Goal: Information Seeking & Learning: Learn about a topic

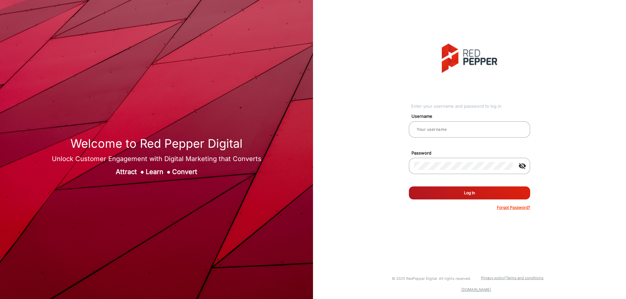
type input "CSTeam_Briefing Form"
click at [455, 195] on button "Log In" at bounding box center [469, 193] width 121 height 13
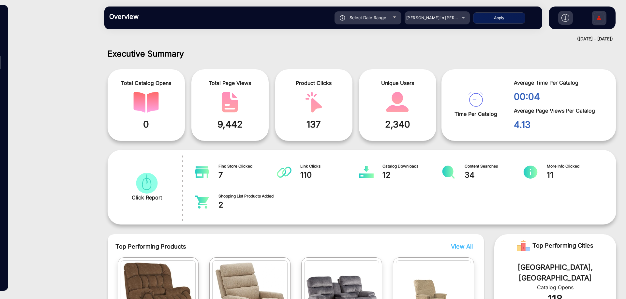
scroll to position [5, 0]
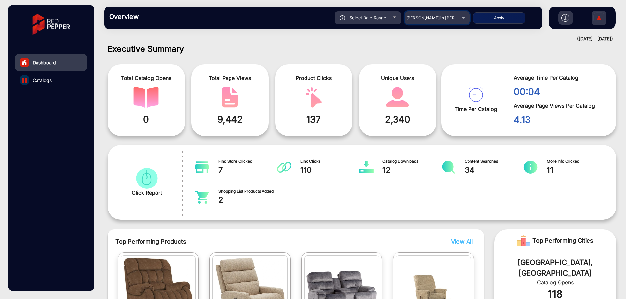
click at [423, 17] on span "[PERSON_NAME] in [PERSON_NAME]" at bounding box center [442, 17] width 72 height 5
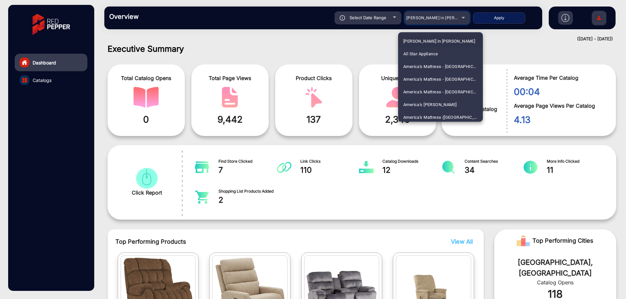
scroll to position [841, 0]
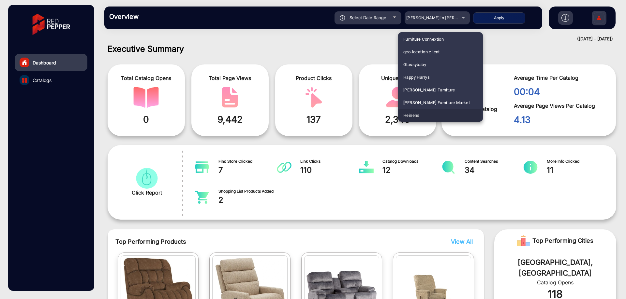
click at [426, 115] on mat-option "Heinens" at bounding box center [440, 115] width 85 height 13
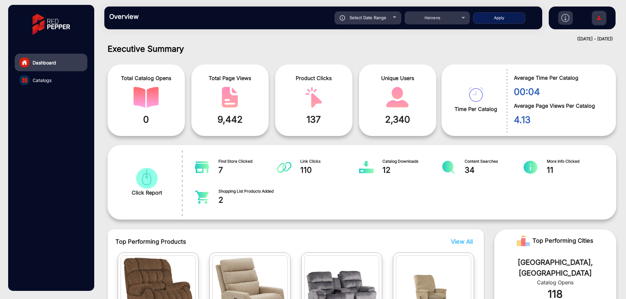
click at [377, 18] on span "Select Date Range" at bounding box center [367, 17] width 37 height 5
type input "[DATE]"
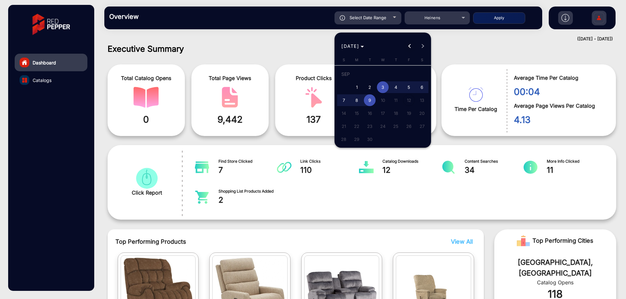
click at [411, 47] on button "Previous month" at bounding box center [409, 46] width 13 height 13
click at [346, 85] on span "1" at bounding box center [344, 87] width 12 height 12
type input "[DATE]"
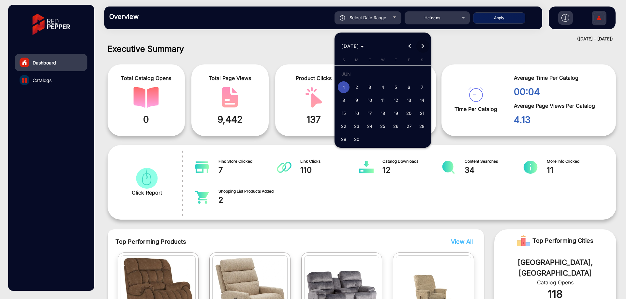
click at [424, 46] on button "Next month" at bounding box center [422, 46] width 13 height 13
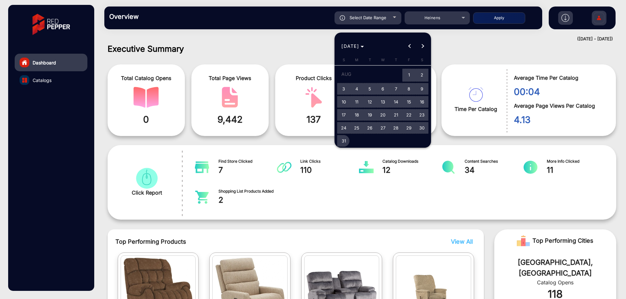
click at [342, 145] on span "31" at bounding box center [344, 141] width 12 height 12
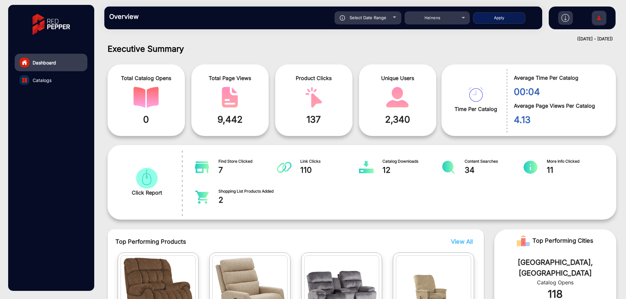
type input "8/31/2025"
click at [506, 20] on button "Apply" at bounding box center [499, 17] width 52 height 11
type input "[DATE]"
type input "8/31/2025"
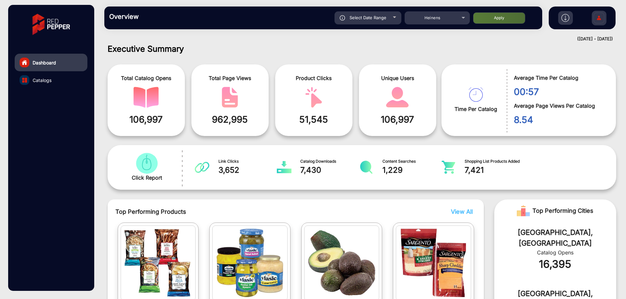
click at [54, 78] on link "Catalogs" at bounding box center [51, 80] width 73 height 18
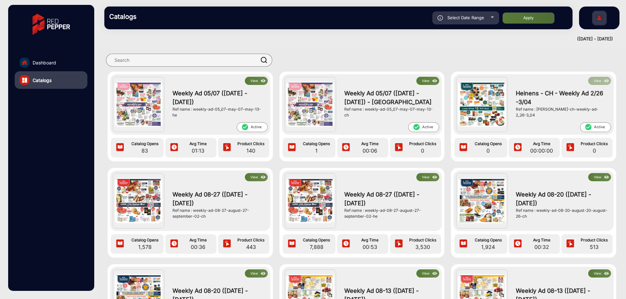
click at [468, 21] on div "Select Date Range" at bounding box center [465, 17] width 67 height 13
type input "[DATE]"
type input "8/31/2025"
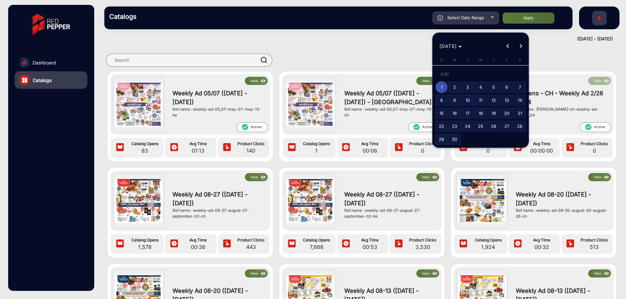
click at [518, 46] on button "Next month" at bounding box center [520, 46] width 13 height 13
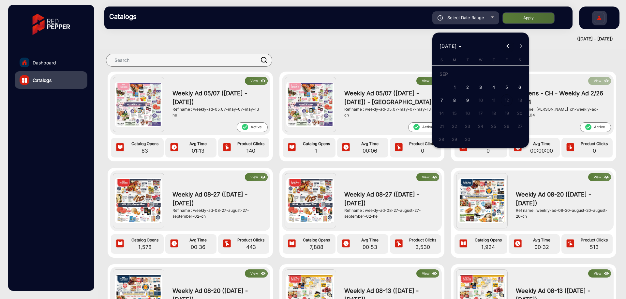
click at [507, 46] on button "Previous month" at bounding box center [507, 46] width 13 height 13
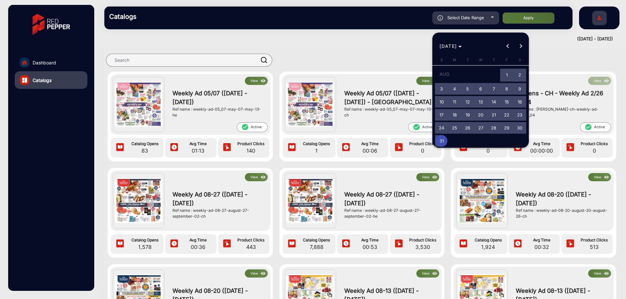
click at [469, 130] on span "26" at bounding box center [467, 128] width 12 height 12
type input "[DATE]"
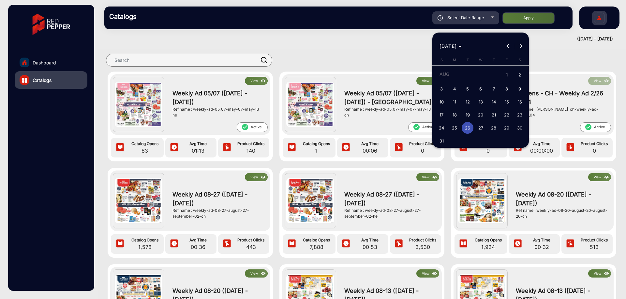
click at [519, 47] on button "Next month" at bounding box center [520, 46] width 13 height 13
click at [469, 88] on span "2" at bounding box center [467, 87] width 12 height 12
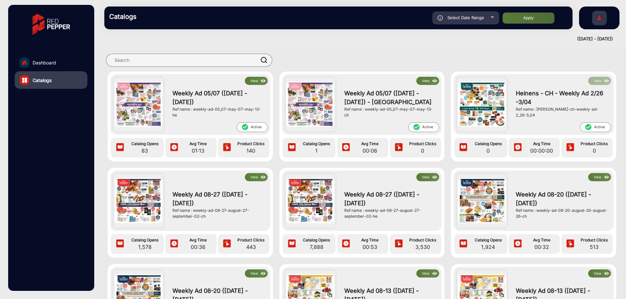
type input "[DATE]"
click at [540, 18] on button "Apply" at bounding box center [528, 17] width 52 height 11
type input "[DATE]"
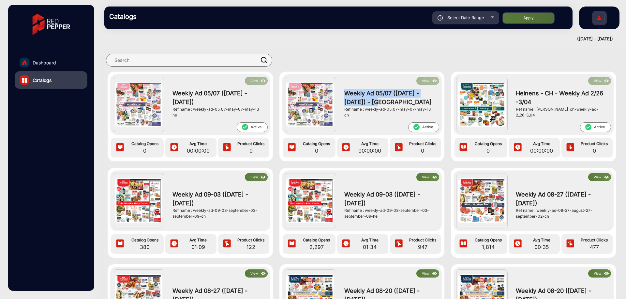
drag, startPoint x: 365, startPoint y: 105, endPoint x: 337, endPoint y: 95, distance: 30.2
click at [337, 95] on div "View Weekly Ad 05/07 (May 07 - May 13) - CH Ref name : weekly-ad-05_07-may-07-m…" at bounding box center [387, 104] width 103 height 55
click at [484, 22] on div "Select Date Range" at bounding box center [465, 17] width 67 height 13
type input "[DATE]"
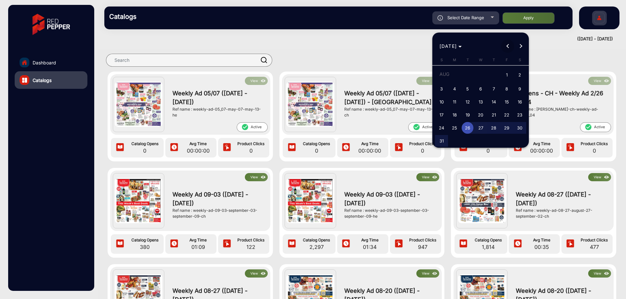
click at [508, 49] on span "Previous month" at bounding box center [507, 46] width 13 height 13
click at [370, 103] on div at bounding box center [313, 149] width 626 height 299
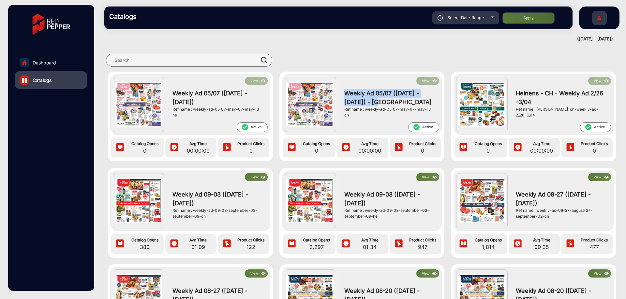
drag, startPoint x: 366, startPoint y: 104, endPoint x: 344, endPoint y: 95, distance: 23.8
click at [344, 95] on span "Weekly Ad 05/07 ([DATE] - [DATE]) - [GEOGRAPHIC_DATA]" at bounding box center [390, 98] width 92 height 18
copy span "Weekly Ad 05/07 ([DATE] - [DATE]) - [GEOGRAPHIC_DATA]"
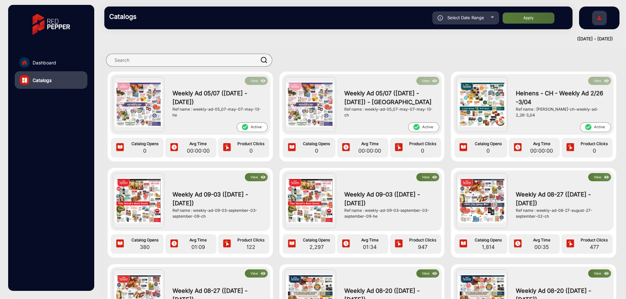
click at [523, 18] on button "Apply" at bounding box center [528, 17] width 52 height 11
click at [470, 14] on div "Select Date Range" at bounding box center [465, 17] width 67 height 13
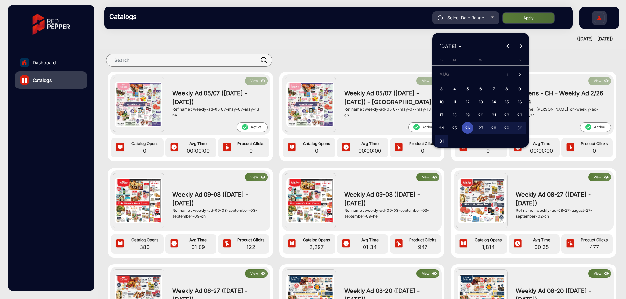
click at [466, 129] on span "26" at bounding box center [467, 128] width 12 height 12
drag, startPoint x: 519, startPoint y: 44, endPoint x: 514, endPoint y: 48, distance: 6.1
click at [519, 45] on button "Next month" at bounding box center [520, 46] width 13 height 13
click at [470, 86] on span "2" at bounding box center [467, 87] width 12 height 12
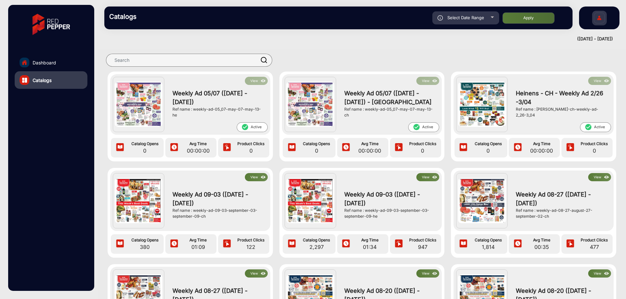
type input "[DATE]"
click at [522, 18] on button "Apply" at bounding box center [528, 17] width 52 height 11
click at [40, 62] on span "Dashboard" at bounding box center [44, 62] width 23 height 7
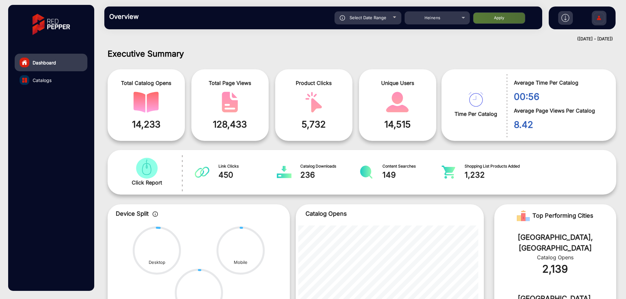
scroll to position [5, 0]
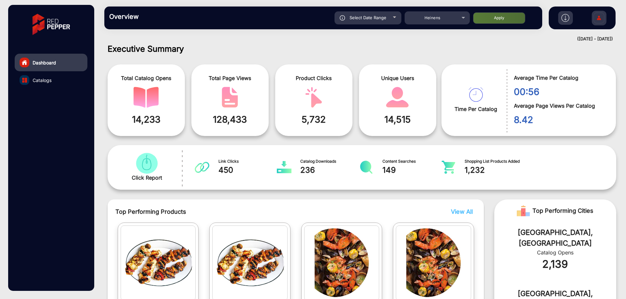
click at [57, 84] on link "Catalogs" at bounding box center [51, 80] width 73 height 18
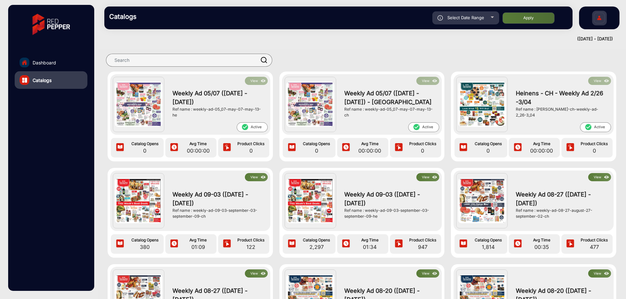
click at [421, 127] on span "check_circle Active" at bounding box center [423, 127] width 31 height 10
click at [426, 129] on span "check_circle Active" at bounding box center [423, 127] width 31 height 10
click at [382, 58] on div at bounding box center [356, 60] width 505 height 13
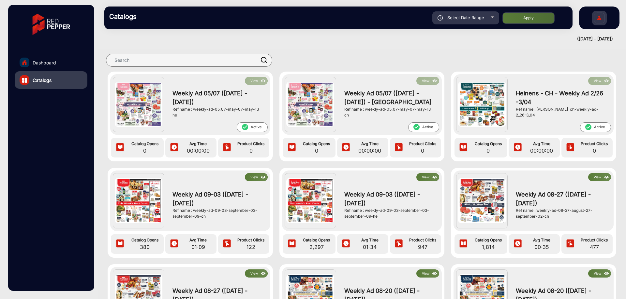
click at [596, 14] on img at bounding box center [599, 18] width 14 height 23
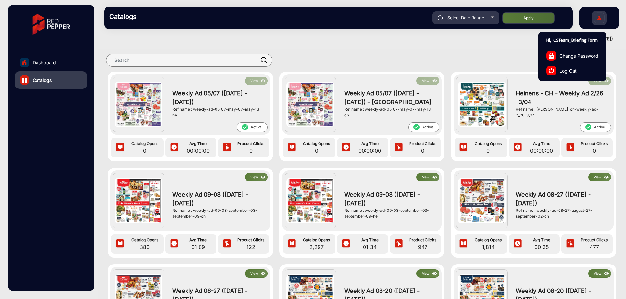
click at [566, 71] on span "Log Out" at bounding box center [567, 70] width 17 height 7
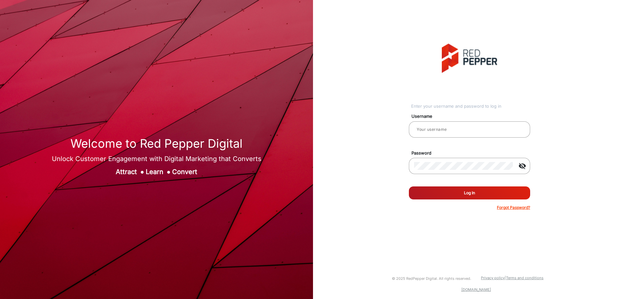
type input "CSTeam_Briefing Form"
click at [453, 198] on button "Log In" at bounding box center [469, 193] width 121 height 13
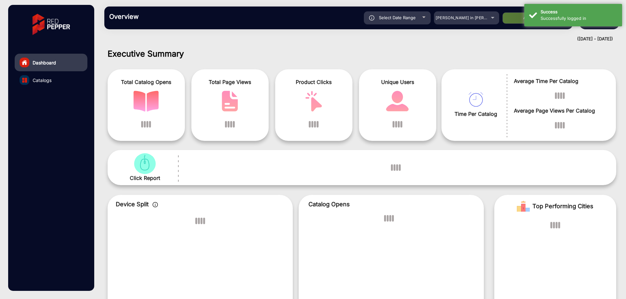
scroll to position [5, 0]
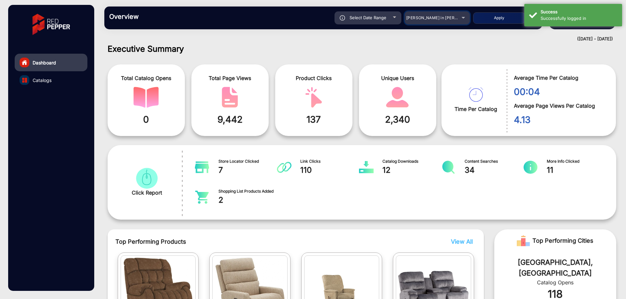
click at [449, 18] on span "[PERSON_NAME] in [PERSON_NAME]" at bounding box center [442, 17] width 72 height 5
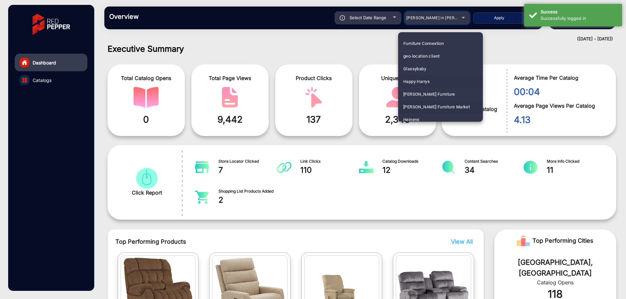
scroll to position [860, 0]
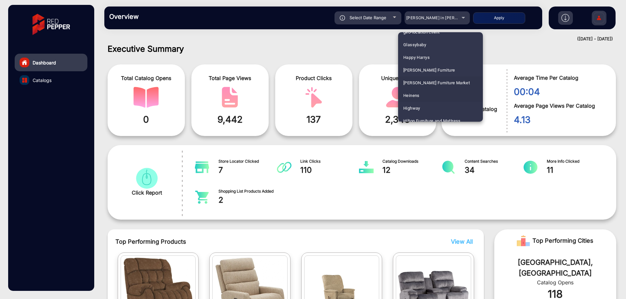
click at [429, 96] on mat-option "Heinens" at bounding box center [440, 95] width 85 height 13
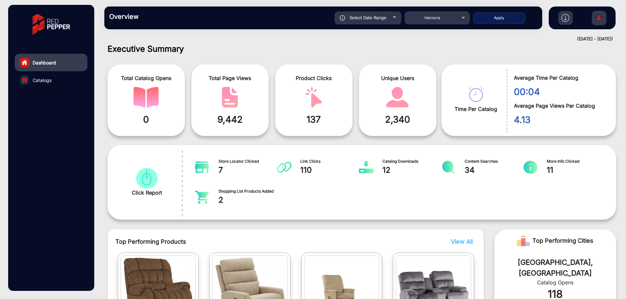
click at [482, 18] on button "Apply" at bounding box center [499, 17] width 52 height 11
type input "9/3/2025"
type input "[DATE]"
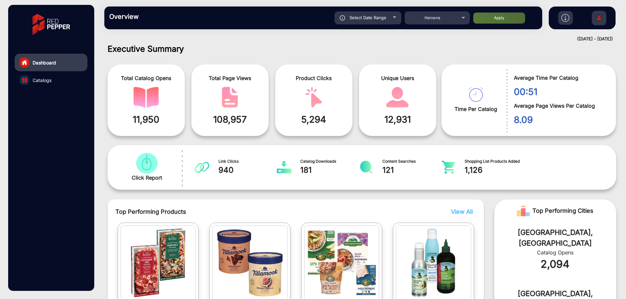
click at [51, 79] on link "Catalogs" at bounding box center [51, 80] width 73 height 18
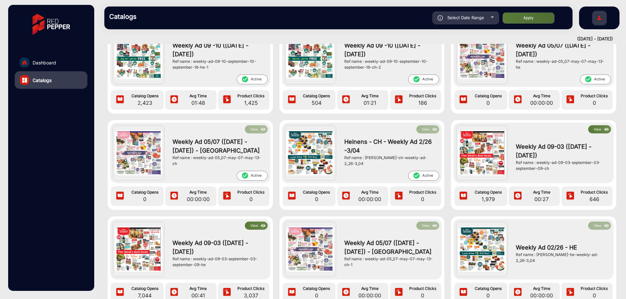
scroll to position [33, 0]
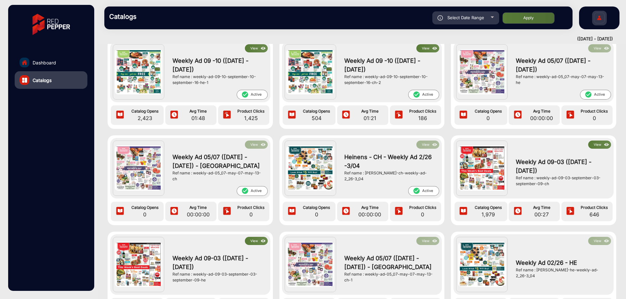
click at [587, 94] on mat-icon "check_circle" at bounding box center [587, 94] width 7 height 7
click at [596, 17] on img at bounding box center [599, 18] width 14 height 23
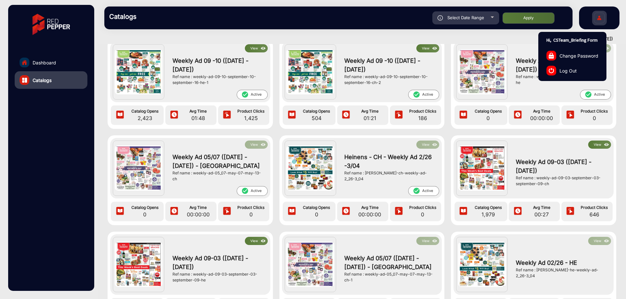
click at [564, 70] on span "Log Out" at bounding box center [567, 70] width 17 height 7
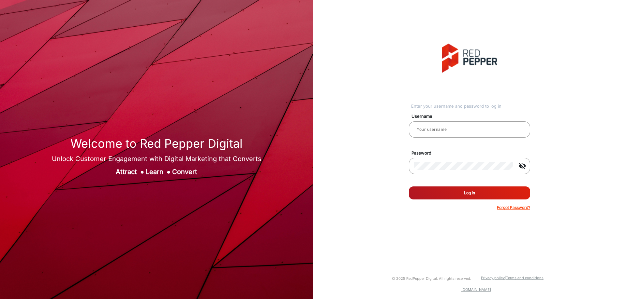
type input "CSTeam_Briefing Form"
click at [454, 193] on button "Log In" at bounding box center [469, 193] width 121 height 13
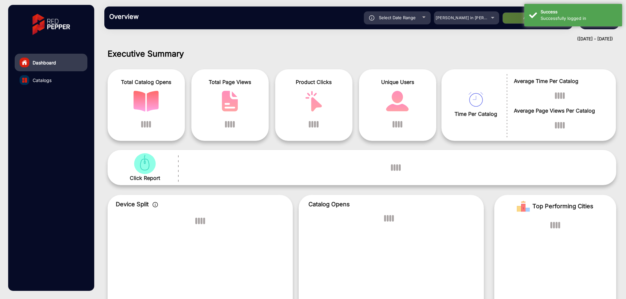
scroll to position [5, 0]
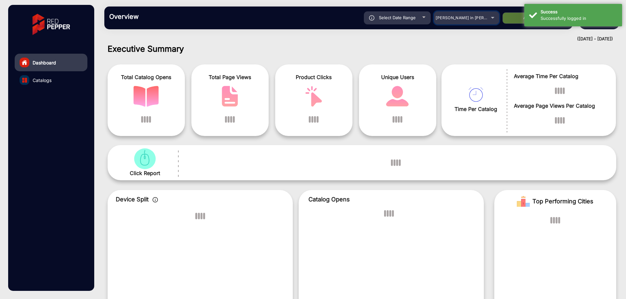
click at [480, 19] on span "[PERSON_NAME] in [PERSON_NAME]" at bounding box center [471, 17] width 72 height 5
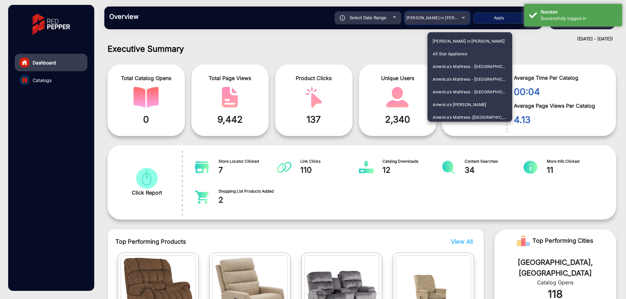
scroll to position [841, 0]
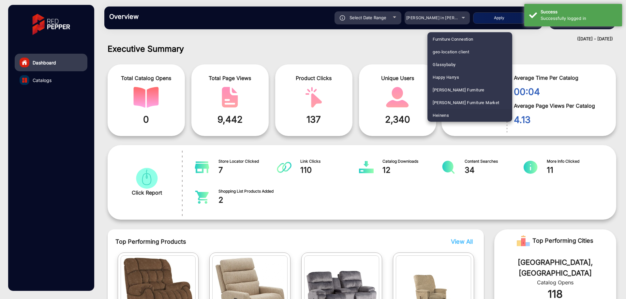
click at [451, 111] on mat-option "Heinens" at bounding box center [469, 115] width 85 height 13
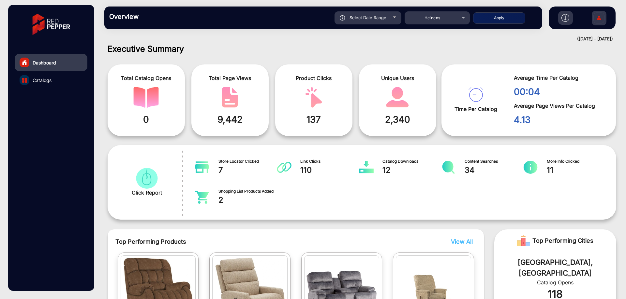
click at [367, 19] on span "Select Date Range" at bounding box center [367, 17] width 37 height 5
type input "9/3/2025"
type input "[DATE]"
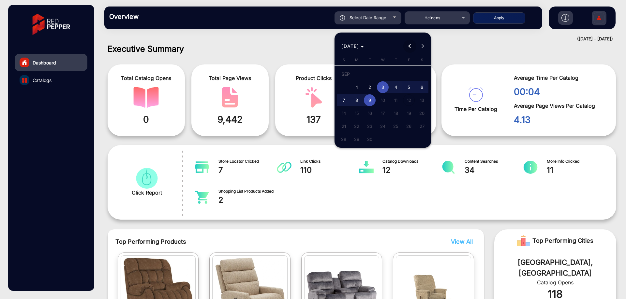
click at [409, 45] on button "Previous month" at bounding box center [409, 46] width 13 height 13
click at [372, 126] on span "26" at bounding box center [370, 128] width 12 height 12
type input "[DATE]"
click at [421, 42] on span "Next month" at bounding box center [422, 46] width 13 height 13
drag, startPoint x: 371, startPoint y: 83, endPoint x: 396, endPoint y: 41, distance: 49.2
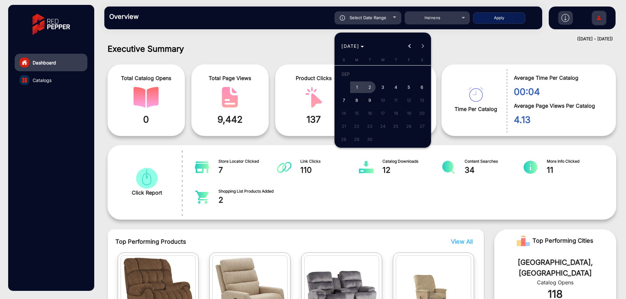
click at [371, 83] on span "2" at bounding box center [370, 87] width 12 height 12
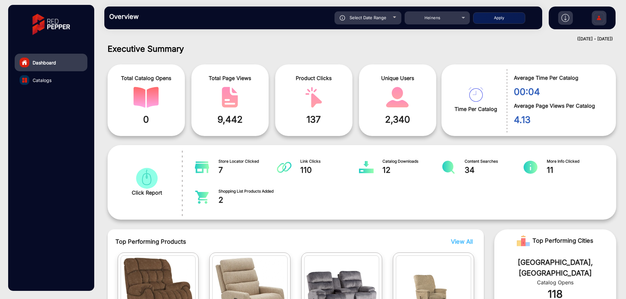
type input "[DATE]"
click at [490, 24] on div "Select Date Range 8/26/2025 8/26/2025 – 9/2/2025 End date Heinens Apply" at bounding box center [344, 17] width 385 height 13
click at [490, 20] on button "Apply" at bounding box center [499, 17] width 52 height 11
type input "[DATE]"
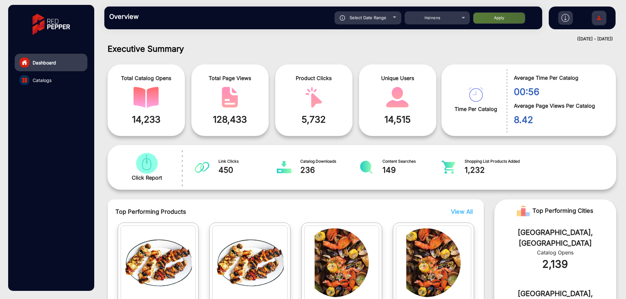
click at [65, 84] on link "Catalogs" at bounding box center [51, 80] width 73 height 18
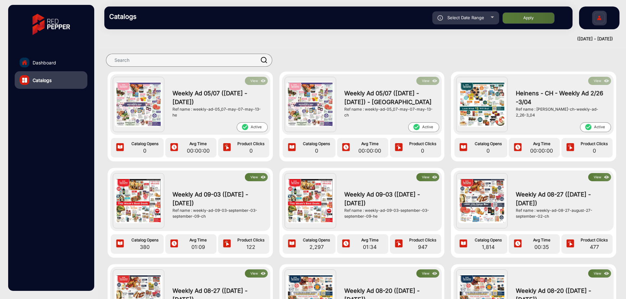
click at [462, 19] on span "Select Date Range" at bounding box center [465, 17] width 37 height 5
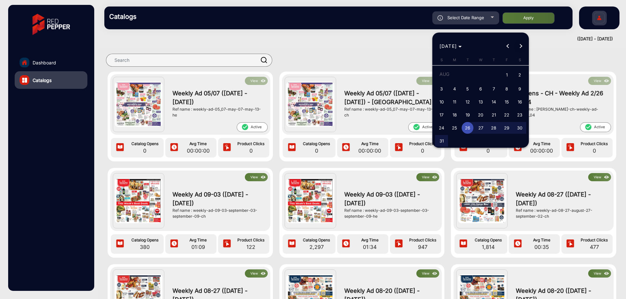
click at [519, 45] on button "Next month" at bounding box center [520, 46] width 13 height 13
click at [401, 49] on div at bounding box center [313, 149] width 626 height 299
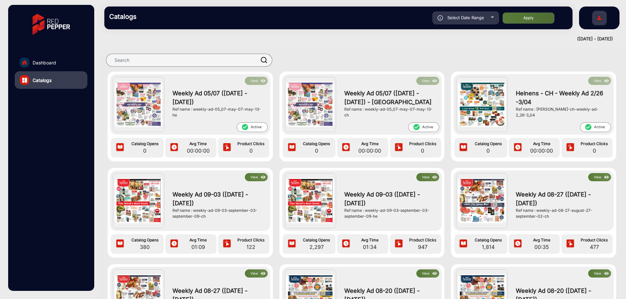
click at [287, 49] on div at bounding box center [362, 60] width 528 height 23
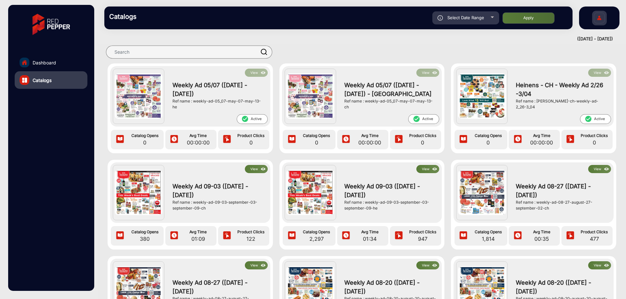
scroll to position [2, 0]
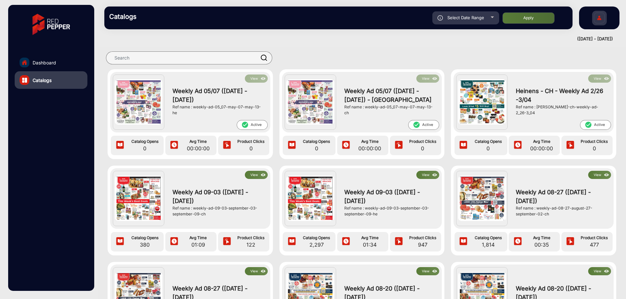
click at [365, 27] on div "Catalogs Select Date Range [DATE] [DATE] – [DATE] [DATE] Heinens Apply" at bounding box center [338, 18] width 468 height 23
click at [425, 49] on div at bounding box center [362, 58] width 528 height 23
click at [472, 14] on div "Select Date Range" at bounding box center [465, 17] width 67 height 13
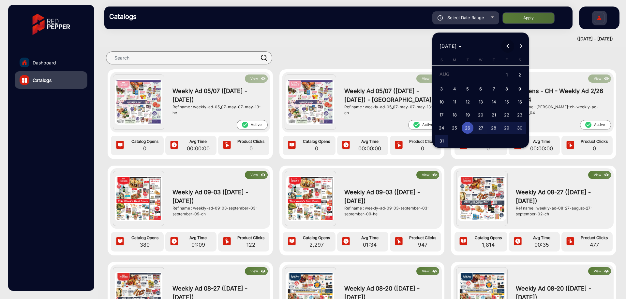
click at [505, 49] on span "Previous month" at bounding box center [507, 46] width 13 height 13
click at [439, 49] on span "1" at bounding box center [441, 87] width 12 height 12
type input "[DATE]"
click at [517, 46] on span "Next month" at bounding box center [520, 46] width 13 height 13
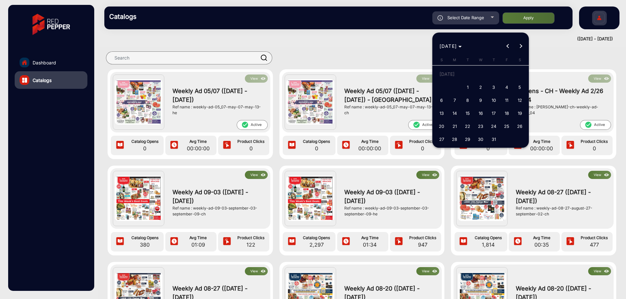
click at [517, 46] on span "Next month" at bounding box center [520, 46] width 13 height 13
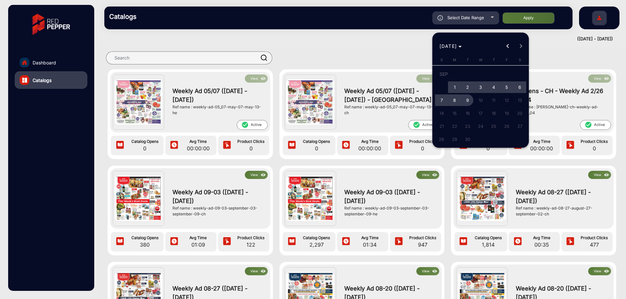
click at [468, 49] on span "9" at bounding box center [467, 100] width 12 height 12
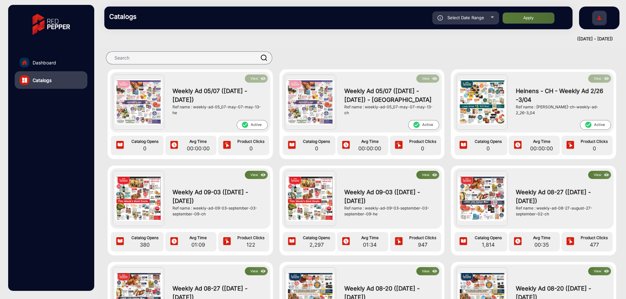
type input "[DATE]"
click at [534, 22] on button "Apply" at bounding box center [528, 17] width 52 height 11
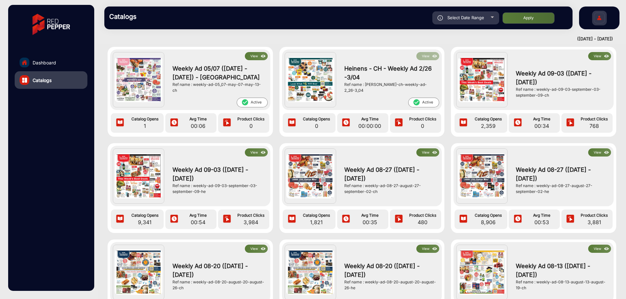
scroll to position [98, 0]
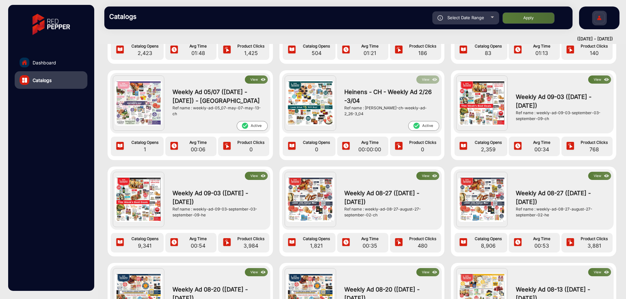
click at [592, 49] on button "View" at bounding box center [599, 80] width 23 height 8
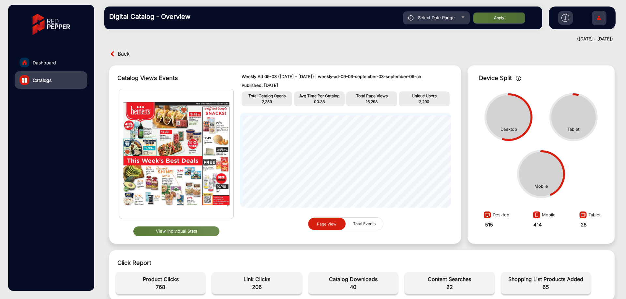
click at [116, 49] on div "Back" at bounding box center [235, 54] width 254 height 10
click at [122, 49] on span "Back" at bounding box center [124, 54] width 12 height 10
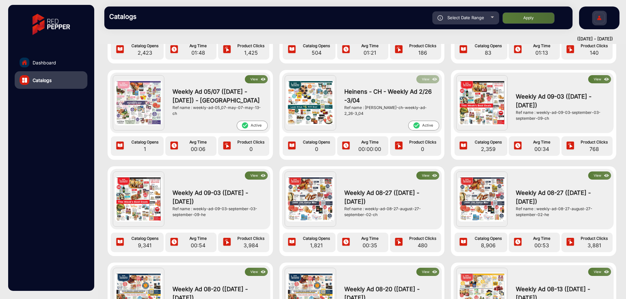
scroll to position [98, 0]
click at [258, 49] on button "View" at bounding box center [256, 176] width 23 height 8
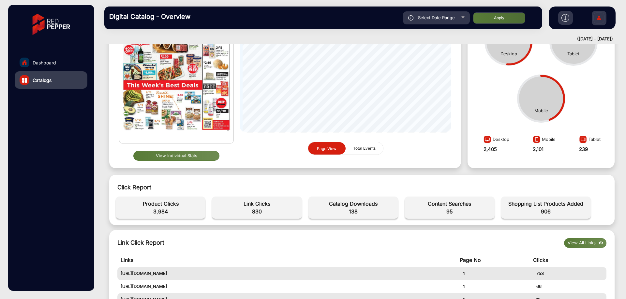
scroll to position [98, 0]
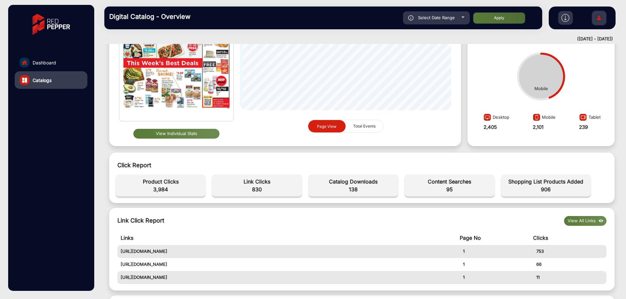
click at [206, 49] on button "View Individual Stats" at bounding box center [176, 134] width 86 height 10
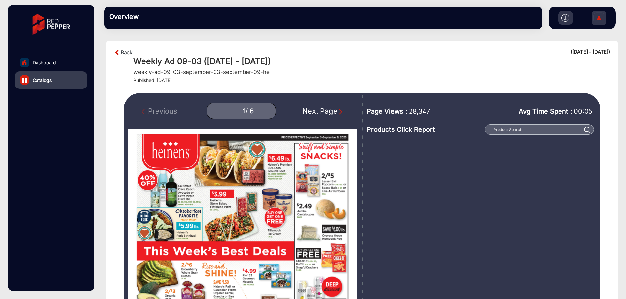
click at [338, 49] on img "Next Page" at bounding box center [340, 111] width 7 height 7
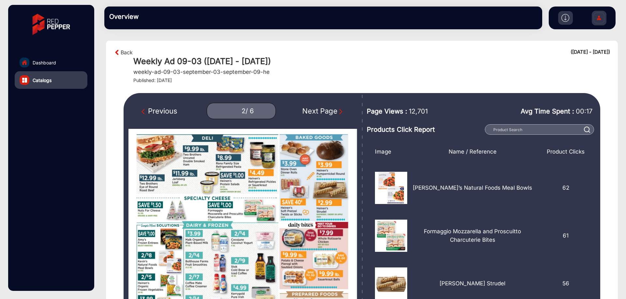
click at [338, 49] on img "Next Page" at bounding box center [340, 111] width 7 height 7
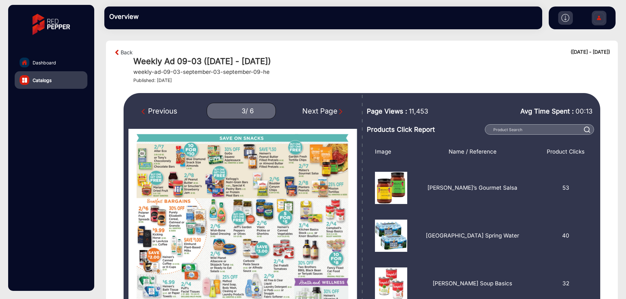
click at [338, 49] on img "Next Page" at bounding box center [340, 111] width 7 height 7
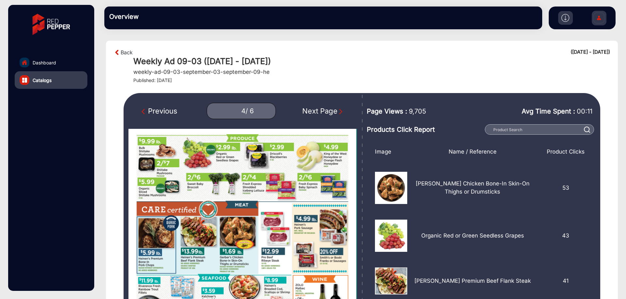
click at [338, 49] on img "Next Page" at bounding box center [340, 111] width 7 height 7
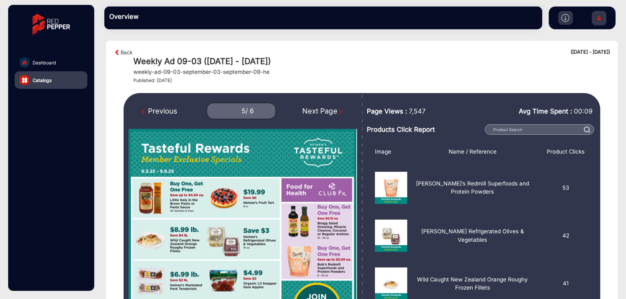
click at [338, 49] on img "Next Page" at bounding box center [340, 111] width 7 height 7
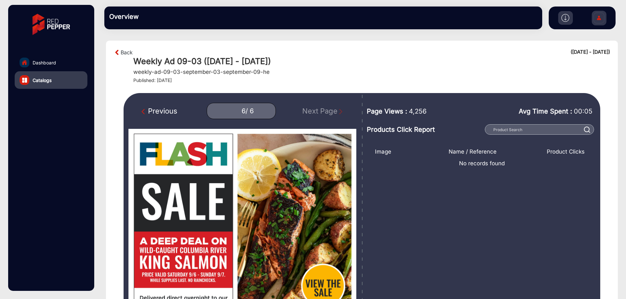
click at [339, 49] on div "Previous 6 / 6 Next Page" at bounding box center [242, 111] width 228 height 16
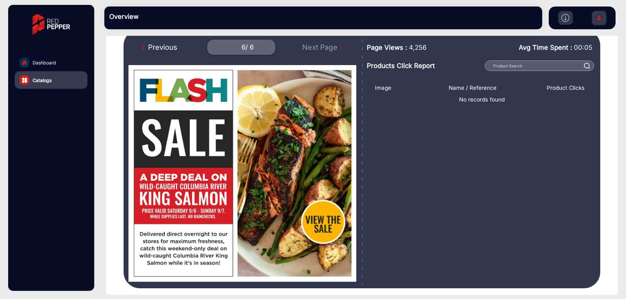
scroll to position [65, 0]
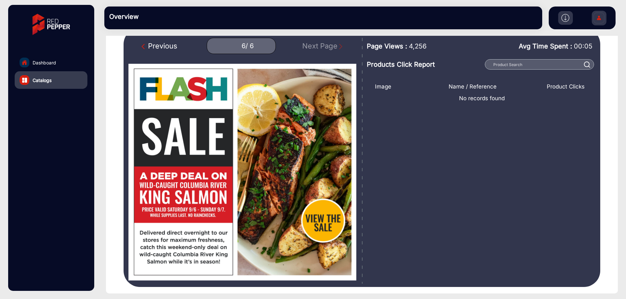
click at [141, 47] on img "Previous Page" at bounding box center [144, 46] width 7 height 7
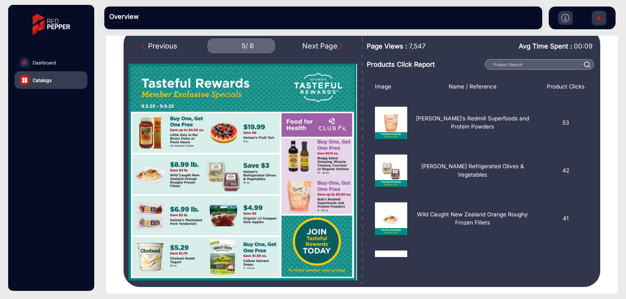
click at [338, 48] on img "Next Page" at bounding box center [340, 46] width 7 height 7
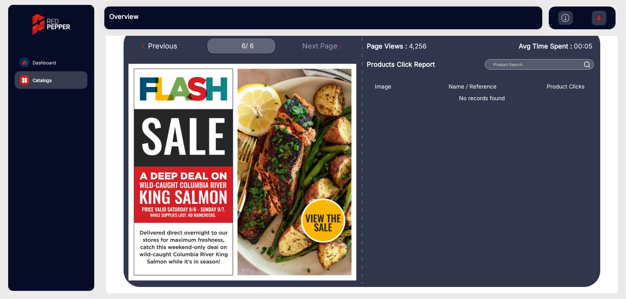
click at [144, 47] on img "Previous Page" at bounding box center [144, 46] width 7 height 7
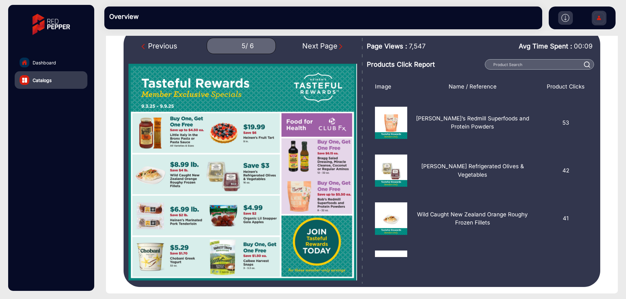
click at [144, 47] on img "Previous Page" at bounding box center [144, 46] width 7 height 7
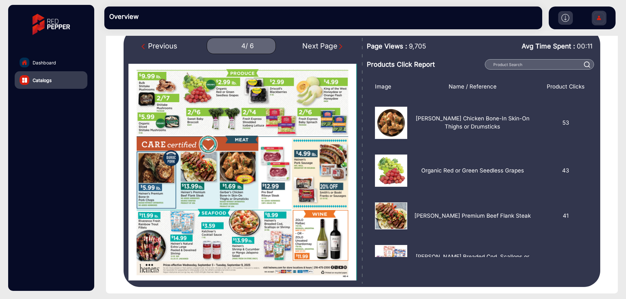
click at [144, 47] on img "Previous Page" at bounding box center [144, 46] width 7 height 7
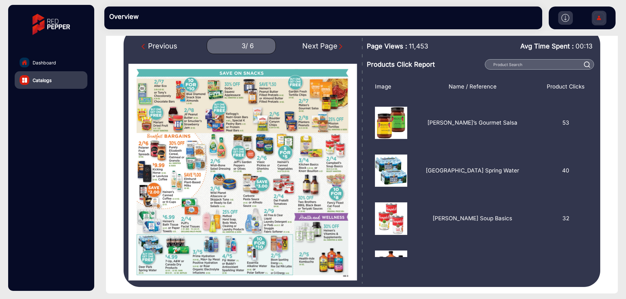
click at [144, 47] on img "Previous Page" at bounding box center [144, 46] width 7 height 7
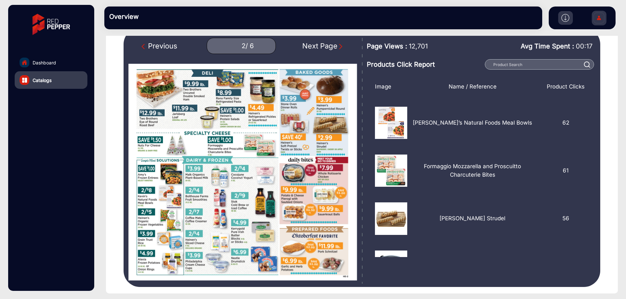
click at [144, 47] on img "Previous Page" at bounding box center [144, 46] width 7 height 7
type input "1"
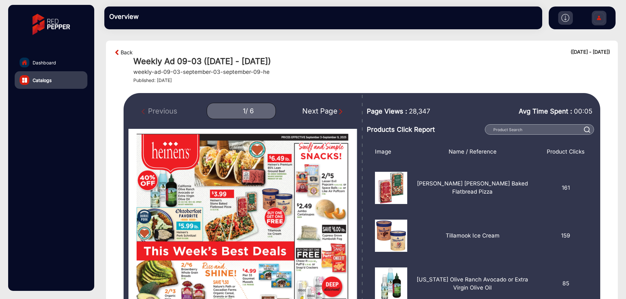
click at [123, 49] on link "Back" at bounding box center [127, 53] width 12 height 8
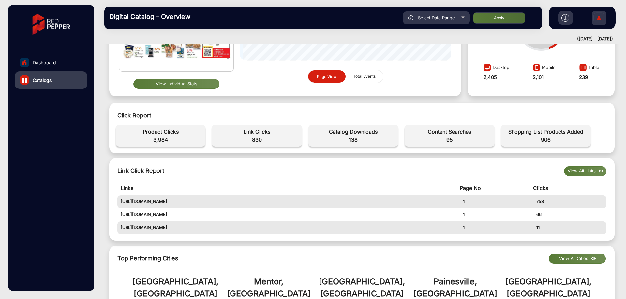
scroll to position [163, 0]
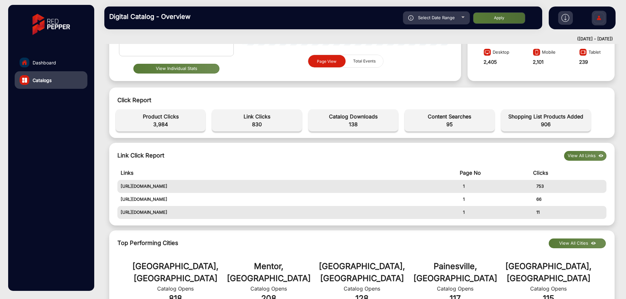
click at [572, 49] on button "View All Links" at bounding box center [585, 156] width 42 height 10
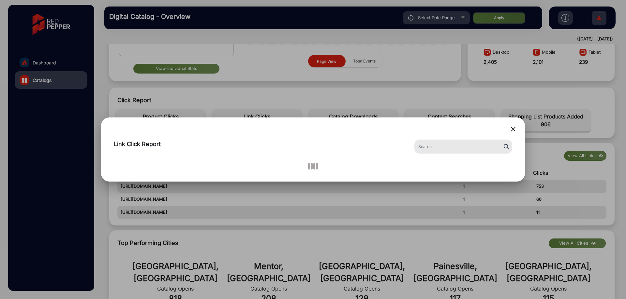
click at [513, 49] on mat-icon "close" at bounding box center [513, 129] width 8 height 8
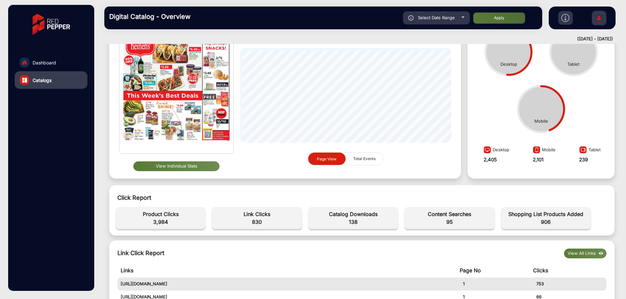
scroll to position [33, 0]
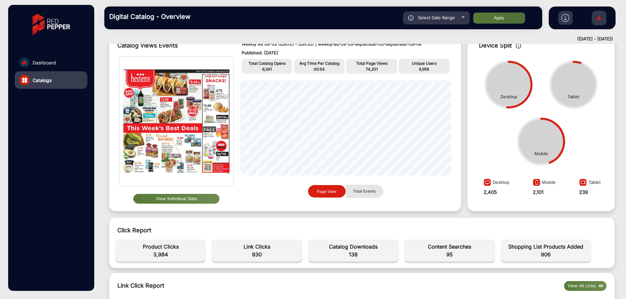
click at [363, 49] on span "Total Events" at bounding box center [364, 191] width 30 height 12
click at [329, 49] on span "Page View" at bounding box center [327, 191] width 20 height 5
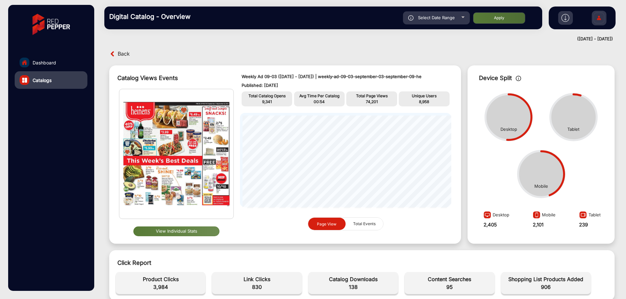
click at [121, 49] on span "Back" at bounding box center [124, 54] width 12 height 10
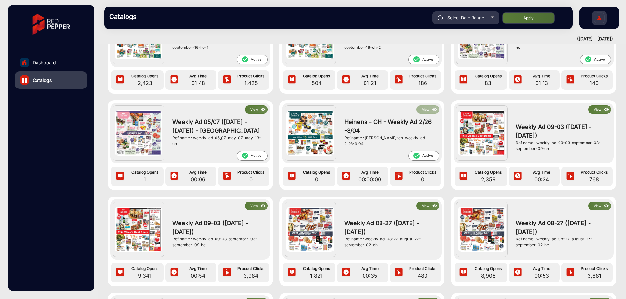
scroll to position [65, 0]
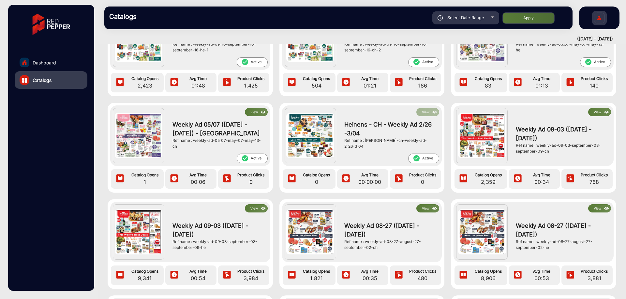
click at [602, 49] on img at bounding box center [605, 112] width 7 height 7
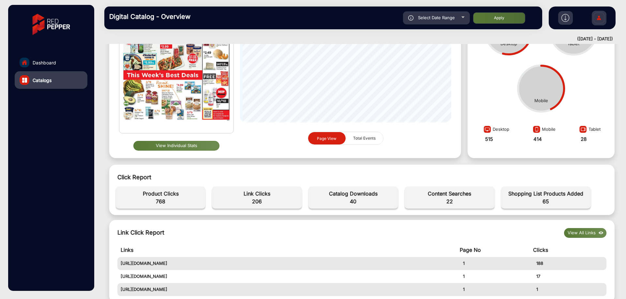
scroll to position [65, 0]
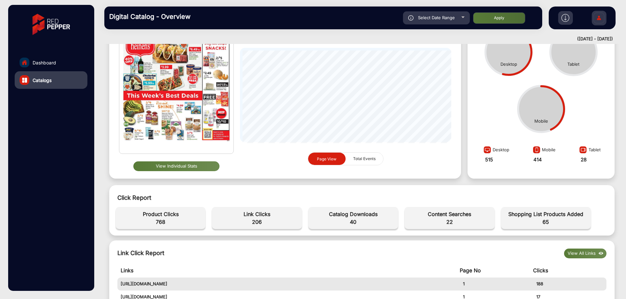
click at [199, 49] on button "View Individual Stats" at bounding box center [176, 167] width 86 height 10
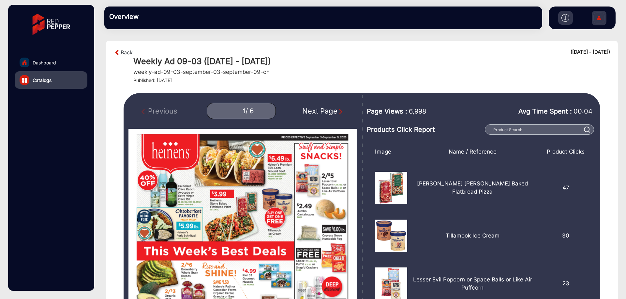
click at [338, 49] on img "Next Page" at bounding box center [340, 111] width 7 height 7
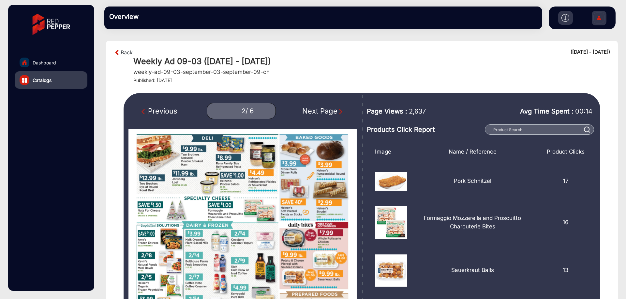
click at [338, 49] on img "Next Page" at bounding box center [340, 111] width 7 height 7
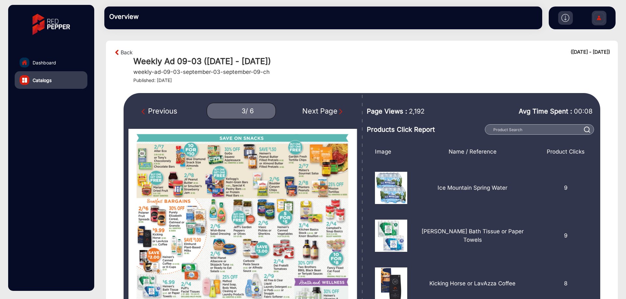
click at [338, 49] on img "Next Page" at bounding box center [340, 111] width 7 height 7
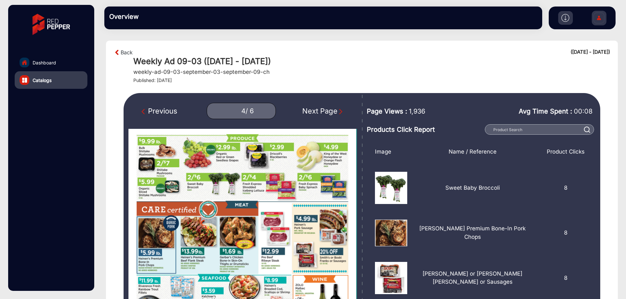
click at [338, 49] on img "Next Page" at bounding box center [340, 111] width 7 height 7
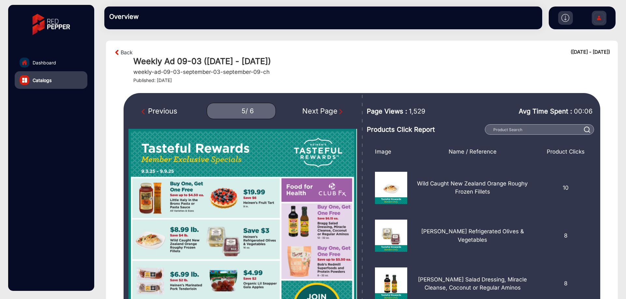
click at [338, 49] on img "Next Page" at bounding box center [340, 111] width 7 height 7
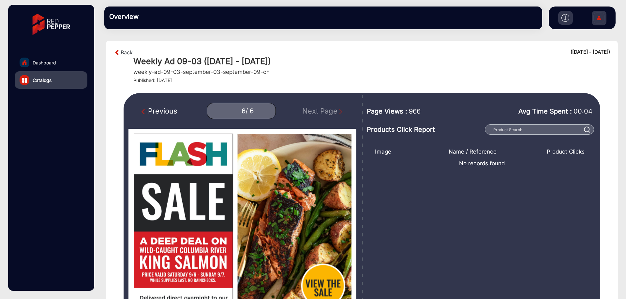
click at [167, 49] on div "Previous" at bounding box center [159, 111] width 36 height 11
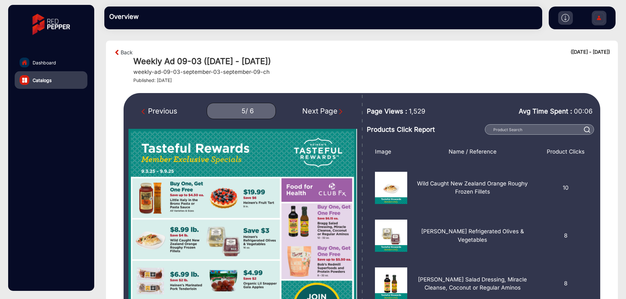
click at [167, 49] on div "Previous" at bounding box center [159, 111] width 36 height 11
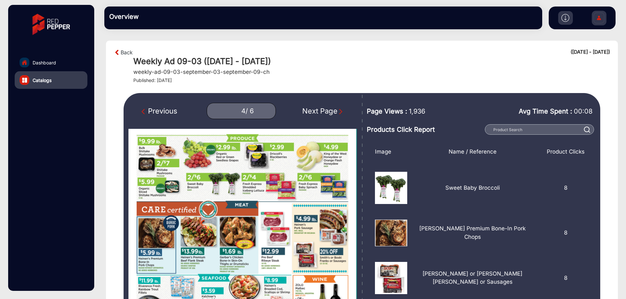
click at [335, 49] on div "Next Page" at bounding box center [323, 111] width 42 height 11
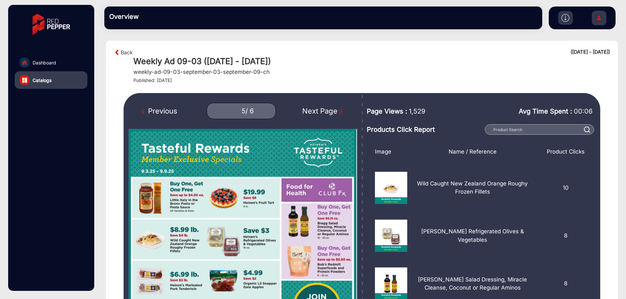
click at [335, 49] on div "Next Page" at bounding box center [323, 111] width 42 height 11
type input "6"
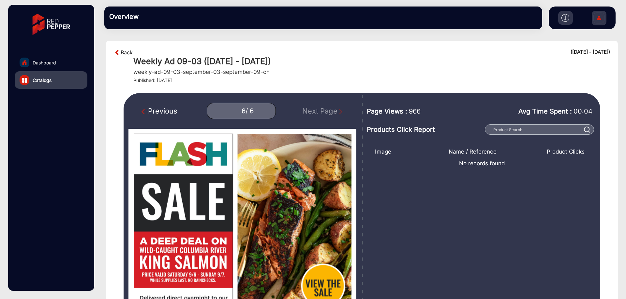
click at [128, 49] on link "Back" at bounding box center [127, 53] width 12 height 8
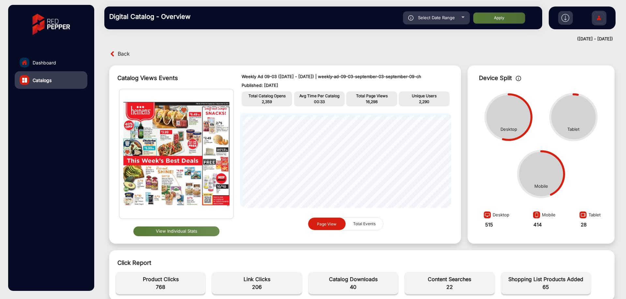
click at [128, 49] on span "Back" at bounding box center [124, 54] width 12 height 10
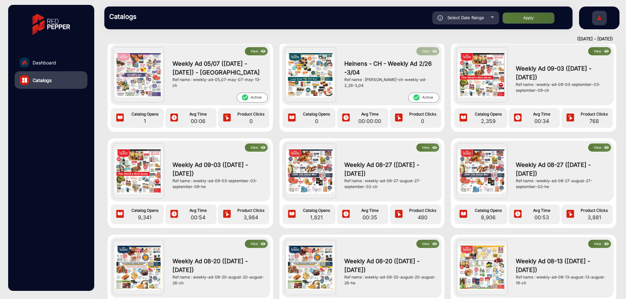
scroll to position [130, 0]
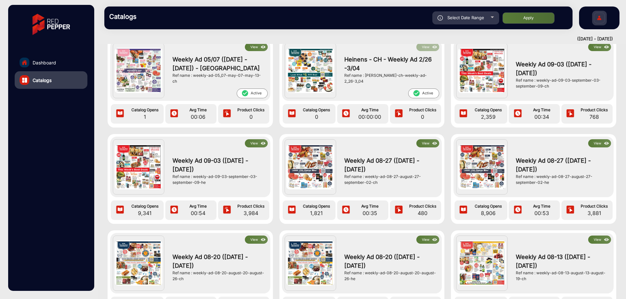
click at [256, 49] on button "View" at bounding box center [256, 143] width 23 height 8
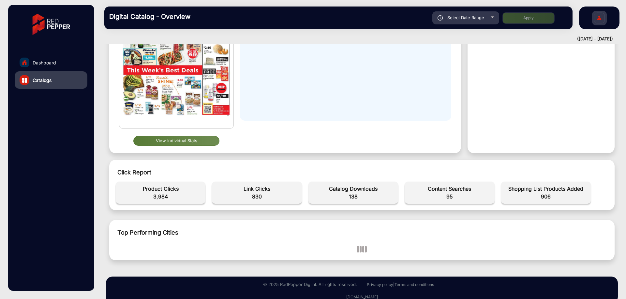
scroll to position [103, 0]
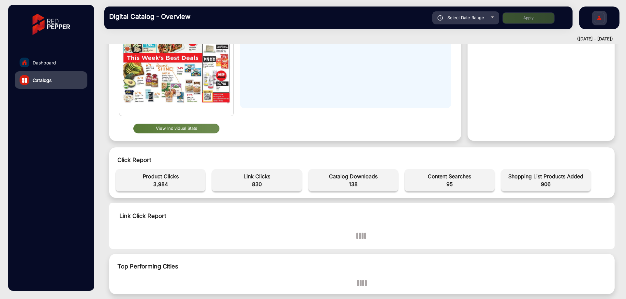
click at [196, 49] on button "View Individual Stats" at bounding box center [176, 129] width 86 height 10
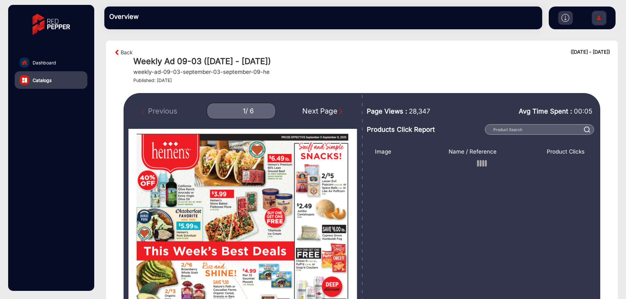
click at [335, 49] on div "Next Page" at bounding box center [323, 111] width 42 height 11
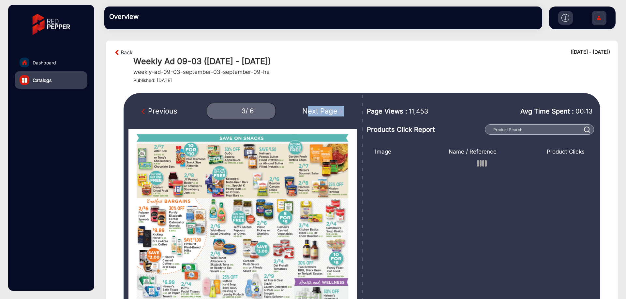
click at [335, 49] on div "Next Page" at bounding box center [323, 111] width 42 height 11
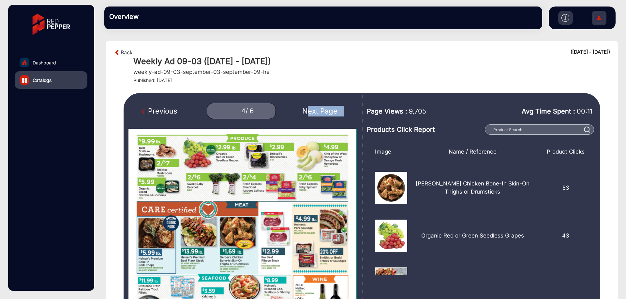
click at [335, 49] on div "Next Page" at bounding box center [323, 111] width 42 height 11
type input "6"
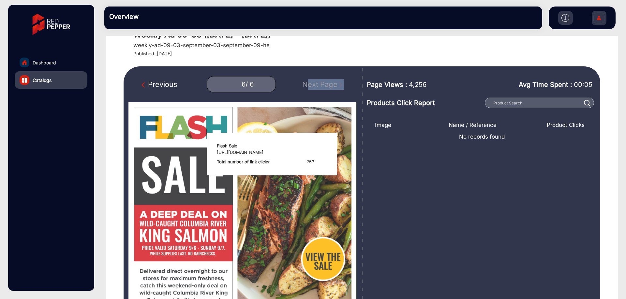
scroll to position [65, 0]
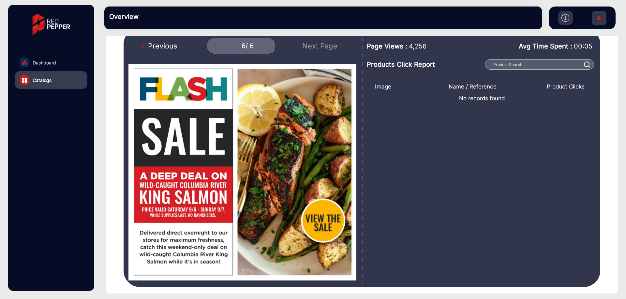
click at [380, 49] on div "Image Name / Reference Product Clicks No records found" at bounding box center [481, 168] width 223 height 178
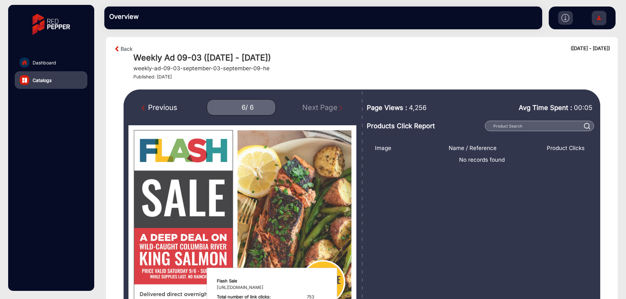
scroll to position [0, 0]
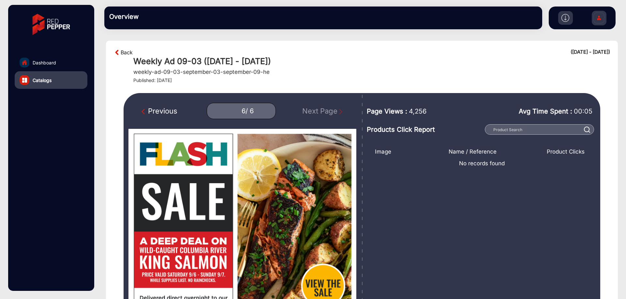
click at [122, 49] on link "Back" at bounding box center [127, 53] width 12 height 8
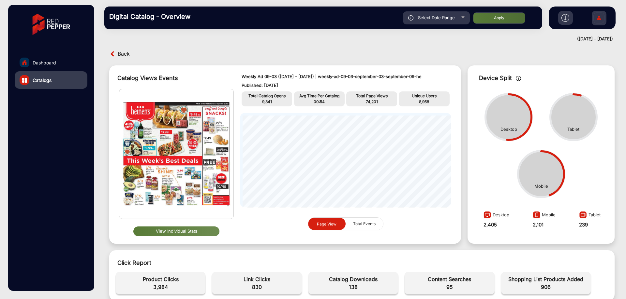
click at [208, 49] on img at bounding box center [176, 154] width 114 height 130
click at [197, 49] on button "View Individual Stats" at bounding box center [176, 232] width 86 height 10
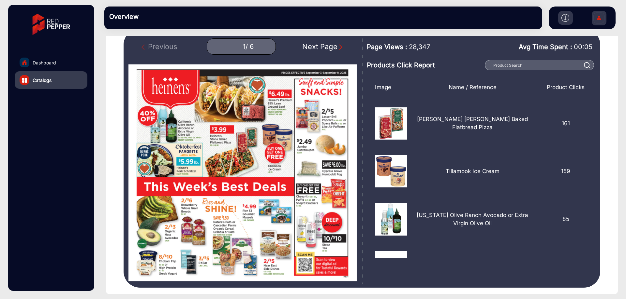
scroll to position [65, 0]
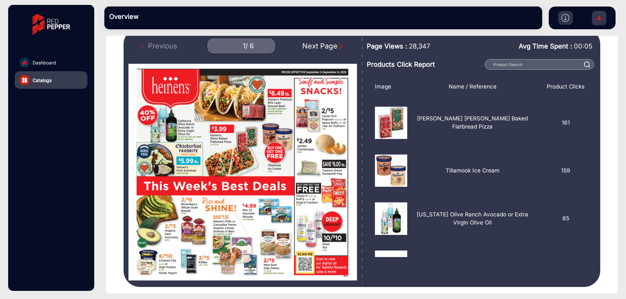
click at [339, 48] on img "Next Page" at bounding box center [340, 46] width 7 height 7
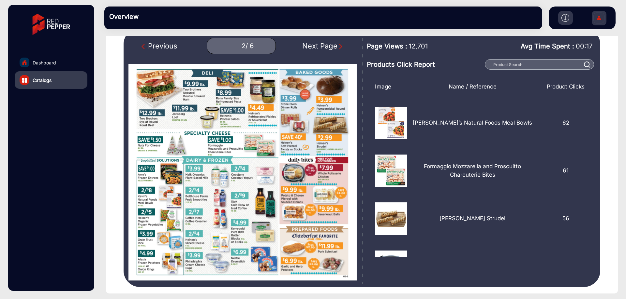
click at [339, 48] on img "Next Page" at bounding box center [340, 46] width 7 height 7
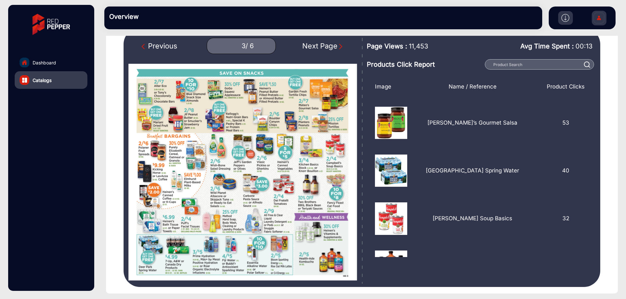
click at [339, 48] on img "Next Page" at bounding box center [340, 46] width 7 height 7
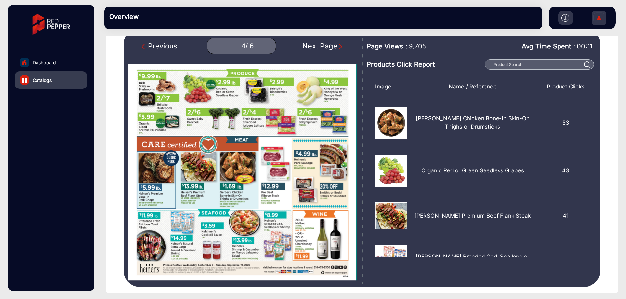
click at [339, 48] on img "Next Page" at bounding box center [340, 46] width 7 height 7
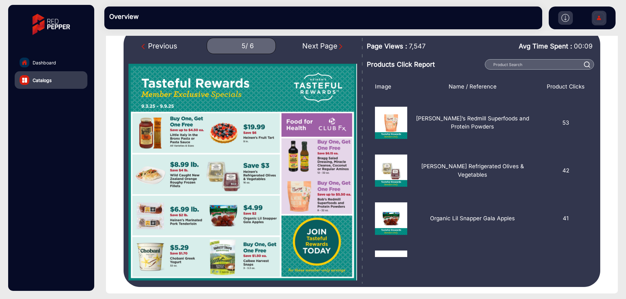
click at [339, 48] on img "Next Page" at bounding box center [340, 46] width 7 height 7
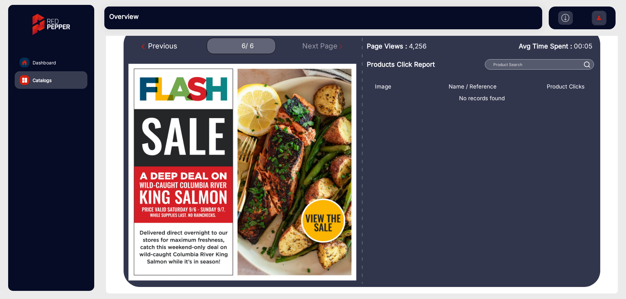
click at [145, 49] on img "Previous Page" at bounding box center [144, 46] width 7 height 7
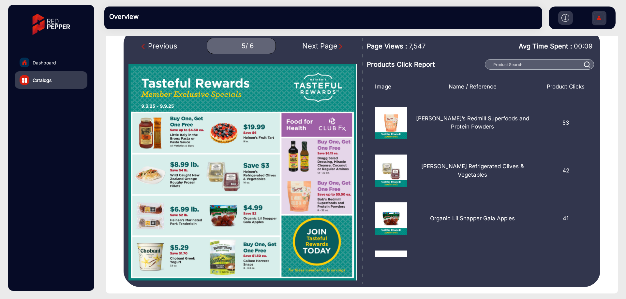
click at [145, 49] on img "Previous Page" at bounding box center [144, 46] width 7 height 7
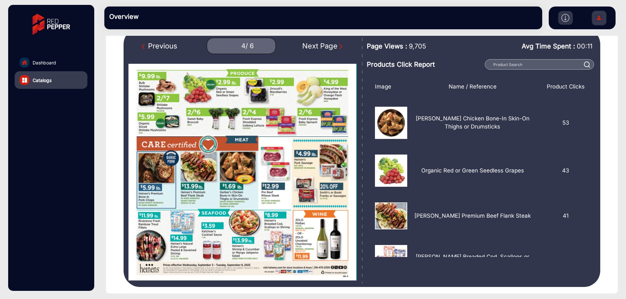
click at [145, 49] on img "Previous Page" at bounding box center [144, 46] width 7 height 7
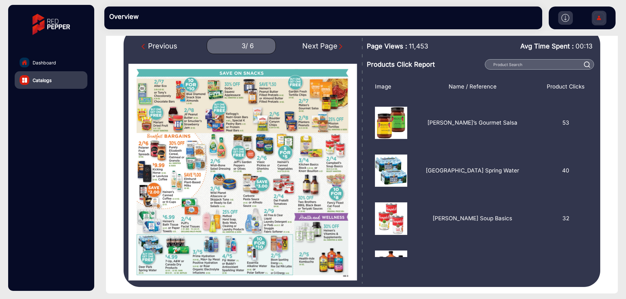
click at [145, 49] on img "Previous Page" at bounding box center [144, 46] width 7 height 7
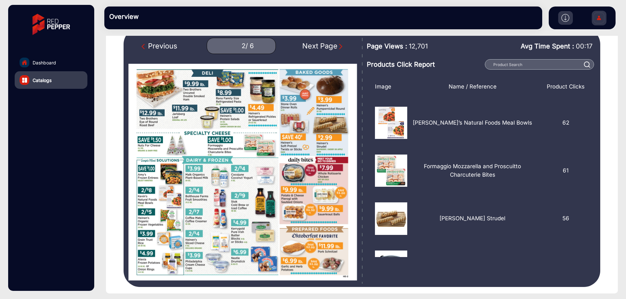
click at [145, 49] on img "Previous Page" at bounding box center [144, 46] width 7 height 7
type input "1"
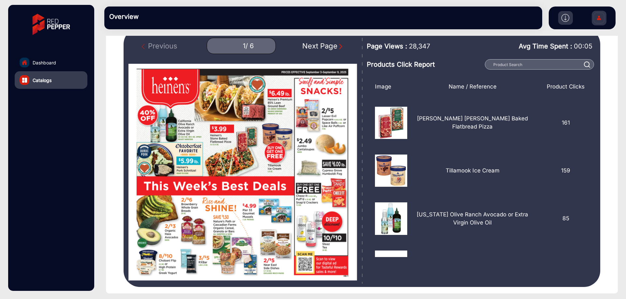
click at [143, 47] on div "Previous 1 / 6 Next Page" at bounding box center [242, 46] width 228 height 16
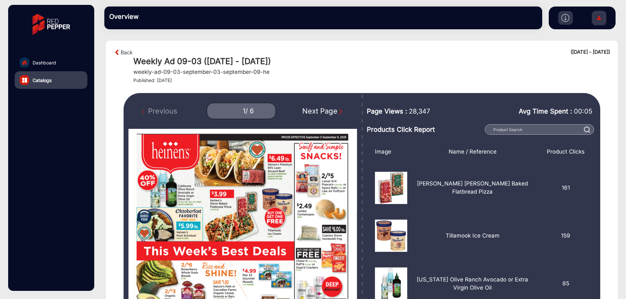
click at [119, 49] on img at bounding box center [117, 53] width 7 height 8
click at [116, 49] on img at bounding box center [117, 53] width 7 height 8
click at [124, 49] on link "Back" at bounding box center [127, 53] width 12 height 8
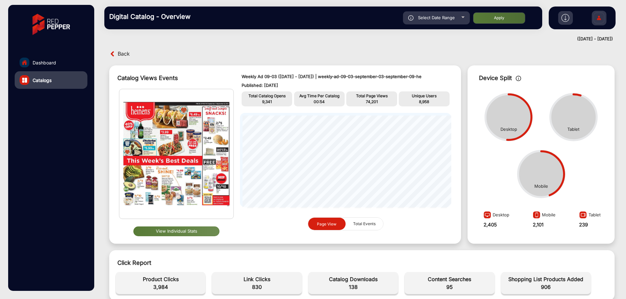
click at [124, 49] on span "Back" at bounding box center [124, 54] width 12 height 10
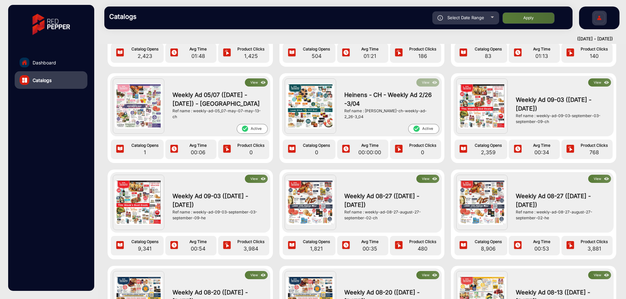
scroll to position [98, 0]
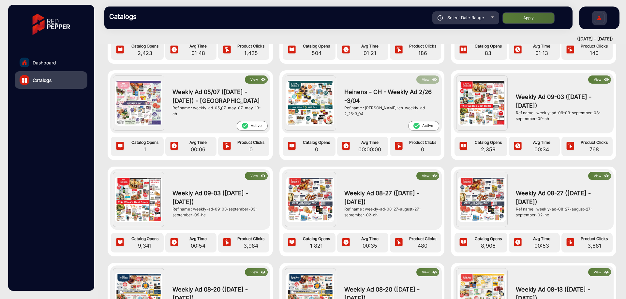
click at [426, 49] on button "View" at bounding box center [427, 176] width 23 height 8
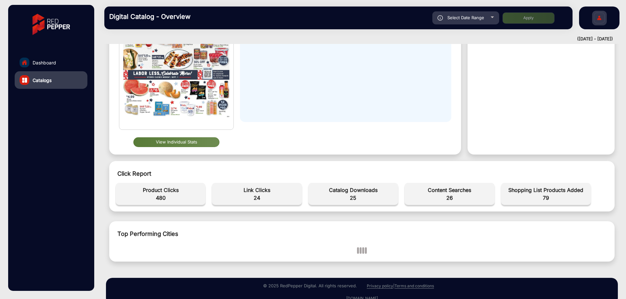
scroll to position [98, 0]
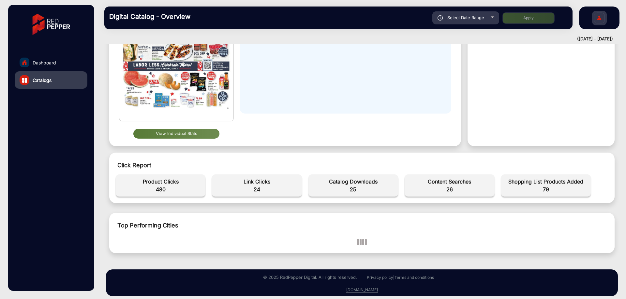
click at [193, 49] on button "View Individual Stats" at bounding box center [176, 134] width 86 height 10
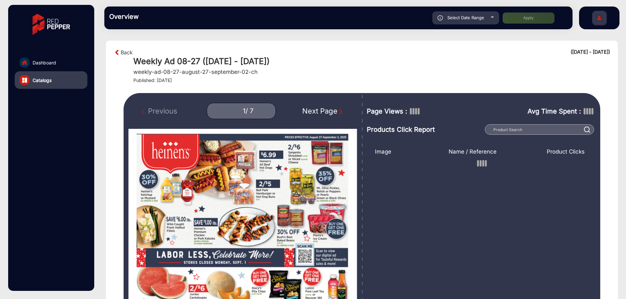
click at [339, 49] on img "Next Page" at bounding box center [340, 111] width 7 height 7
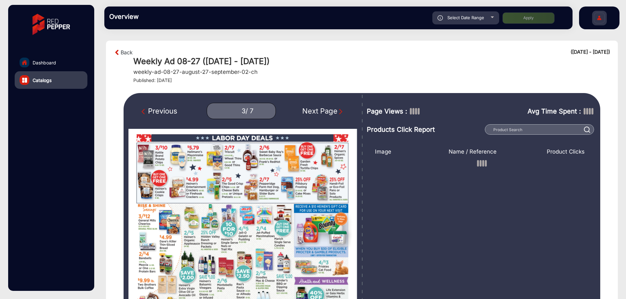
click at [339, 49] on img "Next Page" at bounding box center [340, 111] width 7 height 7
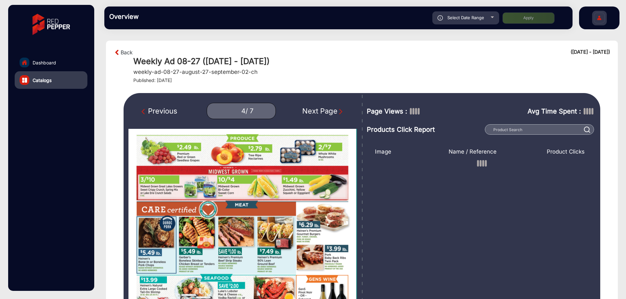
click at [339, 49] on img "Next Page" at bounding box center [340, 111] width 7 height 7
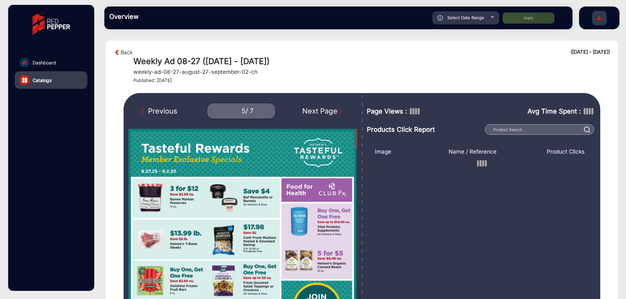
click at [339, 49] on img "Next Page" at bounding box center [340, 111] width 7 height 7
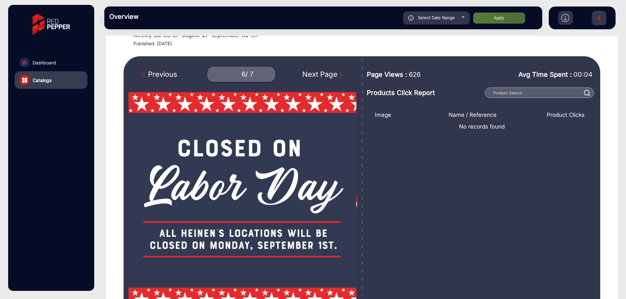
scroll to position [33, 0]
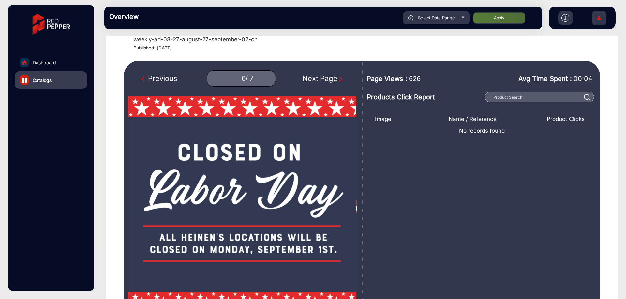
click at [339, 49] on img "Next Page" at bounding box center [340, 79] width 7 height 7
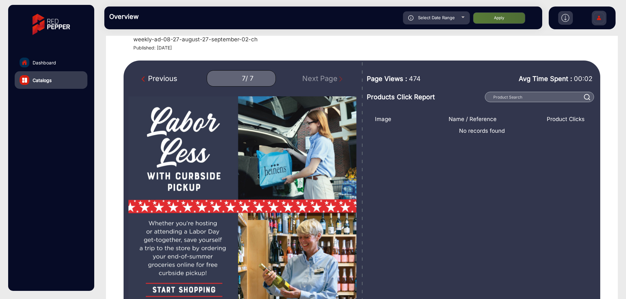
click at [145, 49] on img "Previous Page" at bounding box center [144, 79] width 7 height 7
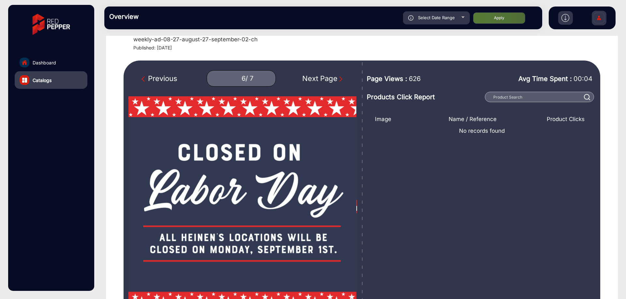
click at [145, 49] on img "Previous Page" at bounding box center [144, 79] width 7 height 7
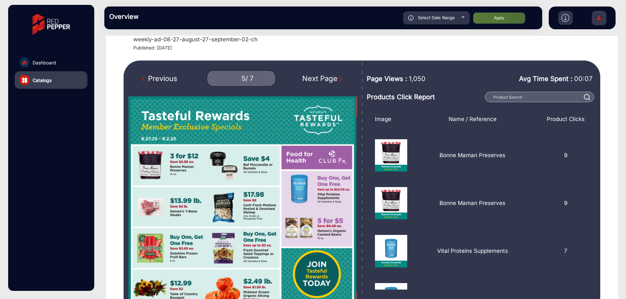
click at [338, 49] on img "Next Page" at bounding box center [340, 79] width 7 height 7
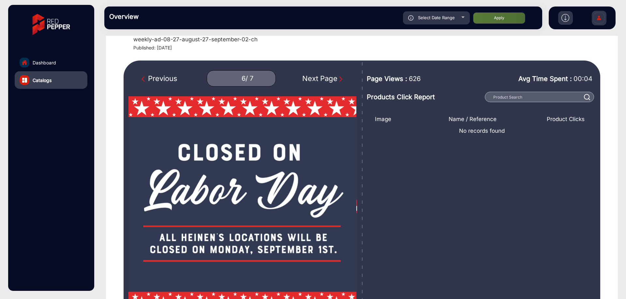
click at [338, 49] on img "Next Page" at bounding box center [340, 79] width 7 height 7
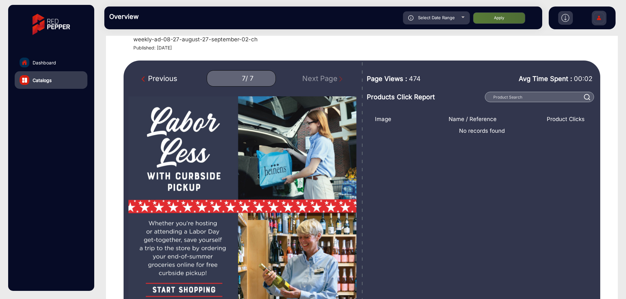
click at [143, 49] on img "Previous Page" at bounding box center [144, 79] width 7 height 7
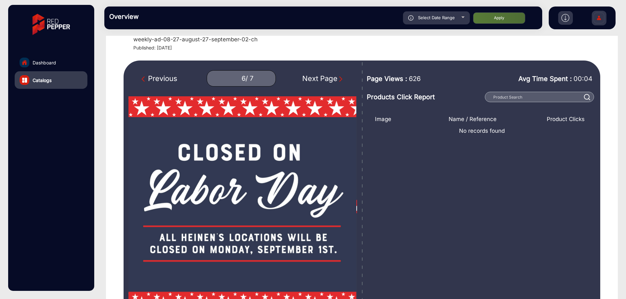
click at [143, 49] on img "Previous Page" at bounding box center [144, 79] width 7 height 7
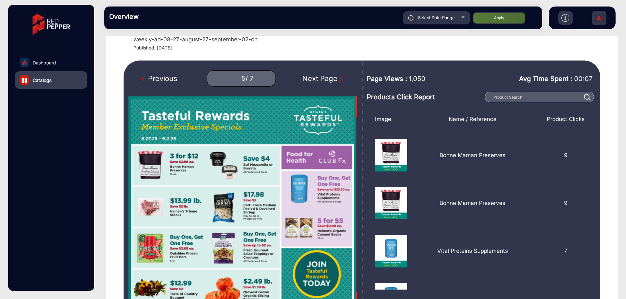
click at [339, 49] on img "Next Page" at bounding box center [340, 79] width 7 height 7
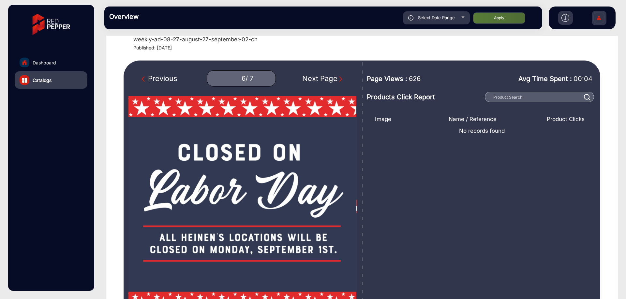
click at [338, 49] on img "Next Page" at bounding box center [340, 79] width 7 height 7
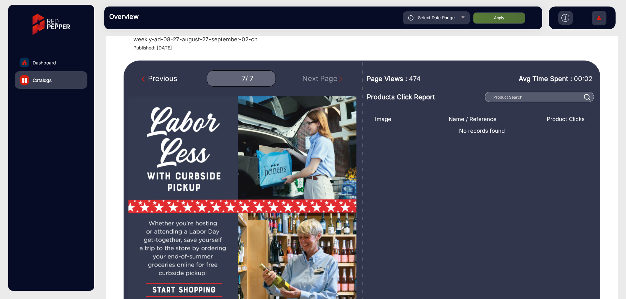
click at [152, 49] on div "Previous" at bounding box center [159, 78] width 36 height 11
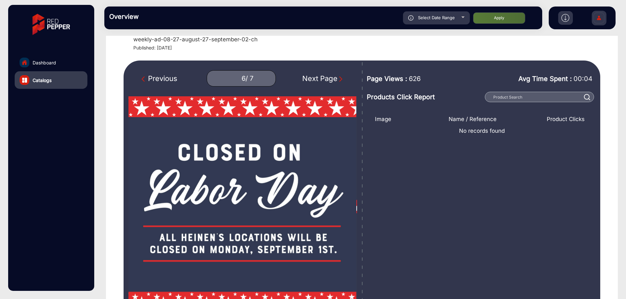
click at [152, 49] on div "Previous" at bounding box center [159, 78] width 36 height 11
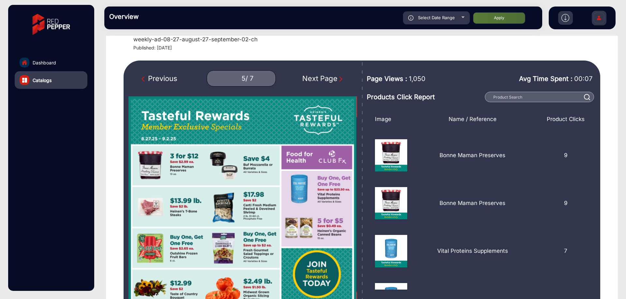
click at [152, 49] on div "Previous" at bounding box center [159, 78] width 36 height 11
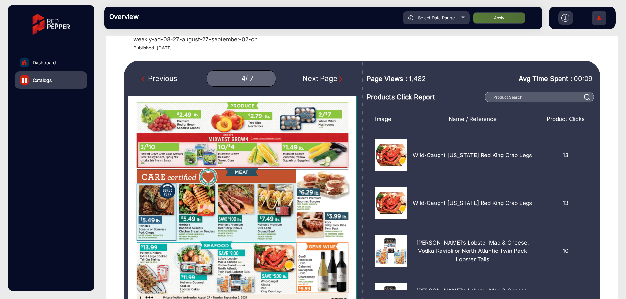
click at [152, 49] on div "Previous" at bounding box center [159, 78] width 36 height 11
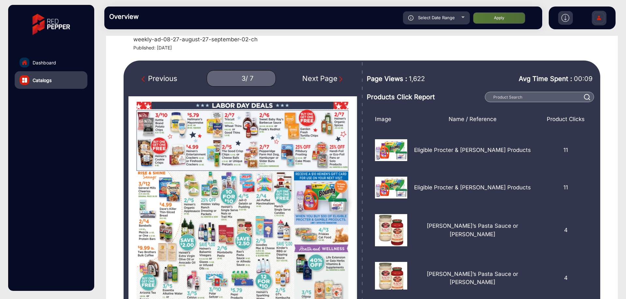
click at [152, 49] on div "Previous" at bounding box center [159, 78] width 36 height 11
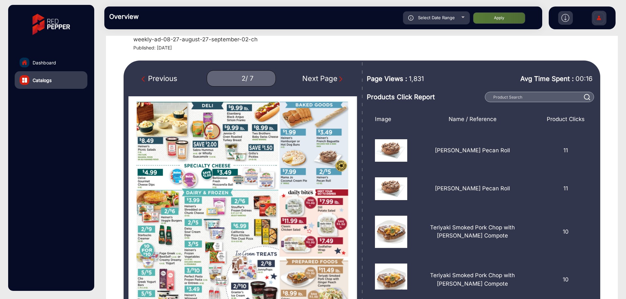
click at [152, 49] on div "Previous" at bounding box center [159, 78] width 36 height 11
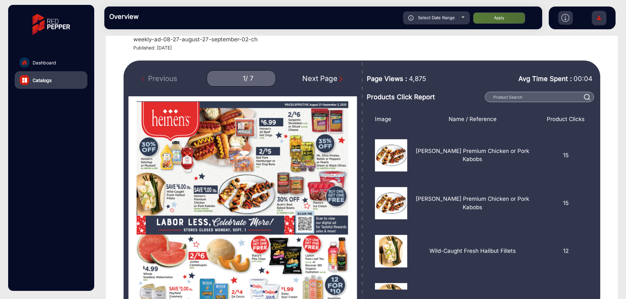
click at [340, 49] on img "Next Page" at bounding box center [340, 79] width 7 height 7
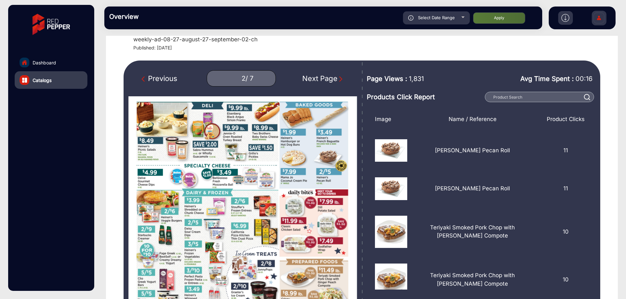
click at [340, 49] on img "Next Page" at bounding box center [340, 79] width 7 height 7
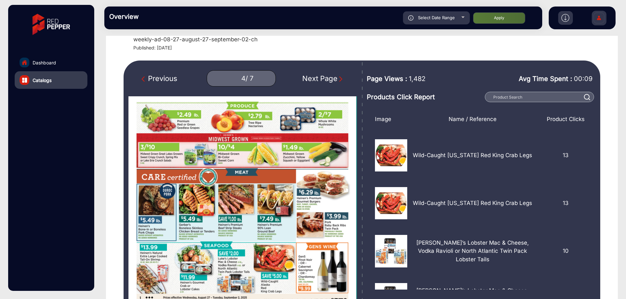
click at [340, 49] on img "Next Page" at bounding box center [340, 79] width 7 height 7
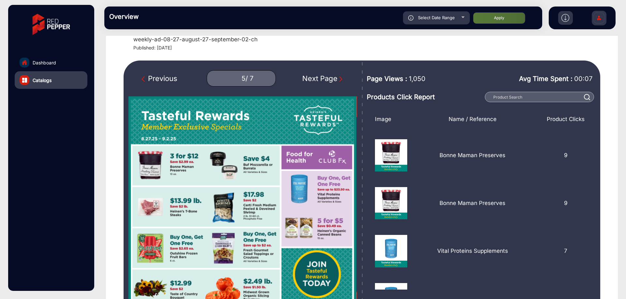
click at [340, 49] on img "Next Page" at bounding box center [340, 79] width 7 height 7
type input "6"
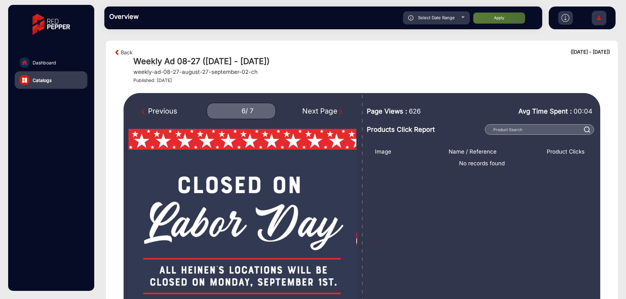
click at [118, 49] on img at bounding box center [117, 53] width 7 height 8
click at [121, 49] on link "Back" at bounding box center [127, 53] width 12 height 8
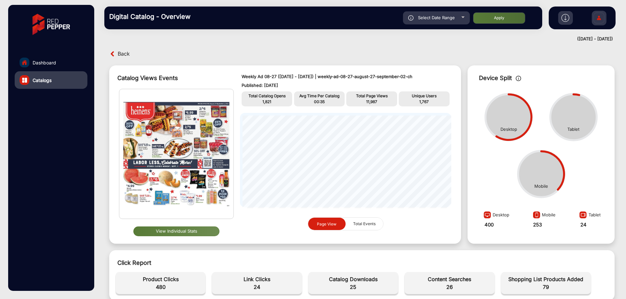
click at [121, 49] on span "Back" at bounding box center [124, 54] width 12 height 10
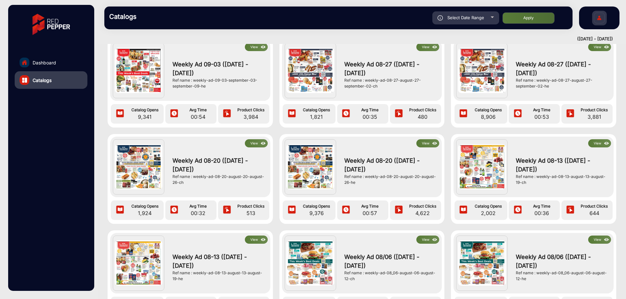
scroll to position [228, 0]
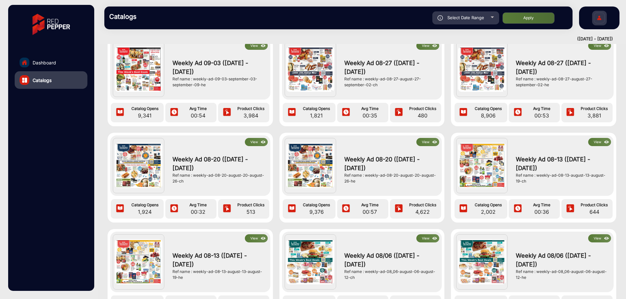
click at [426, 49] on button "View" at bounding box center [427, 142] width 23 height 8
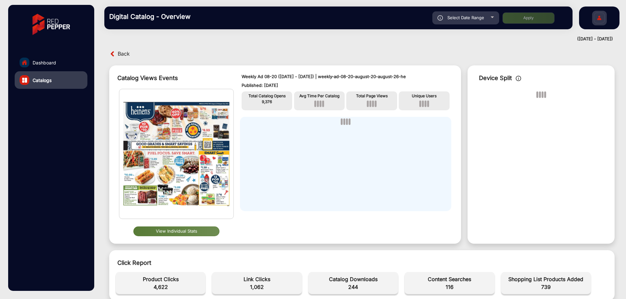
click at [184, 49] on button "View Individual Stats" at bounding box center [176, 232] width 86 height 10
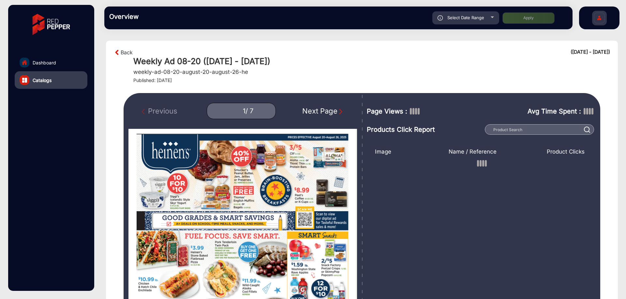
click at [341, 49] on img "Next Page" at bounding box center [340, 111] width 7 height 7
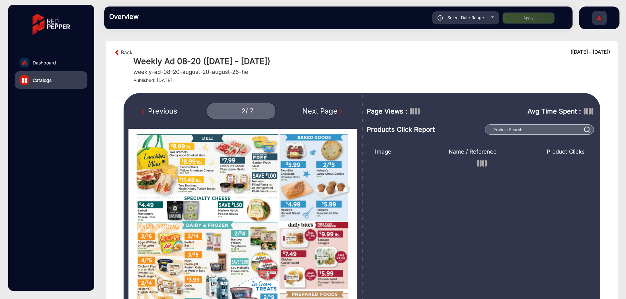
click at [341, 49] on img "Next Page" at bounding box center [340, 111] width 7 height 7
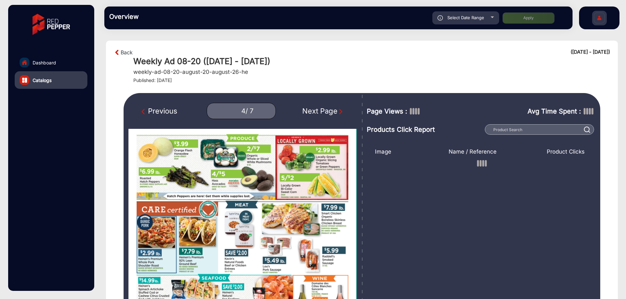
click at [341, 49] on img "Next Page" at bounding box center [340, 111] width 7 height 7
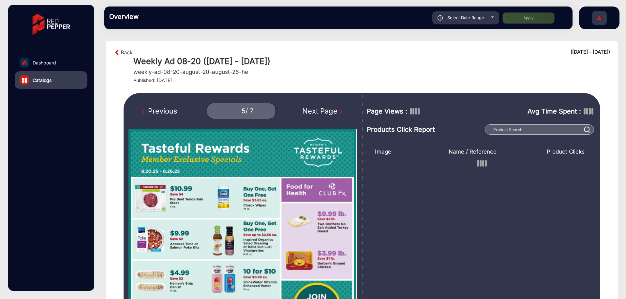
click at [341, 49] on img "Next Page" at bounding box center [340, 111] width 7 height 7
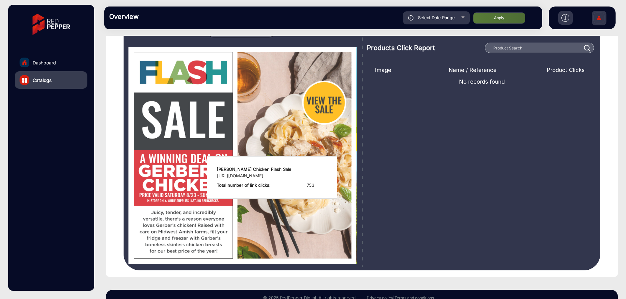
scroll to position [42, 0]
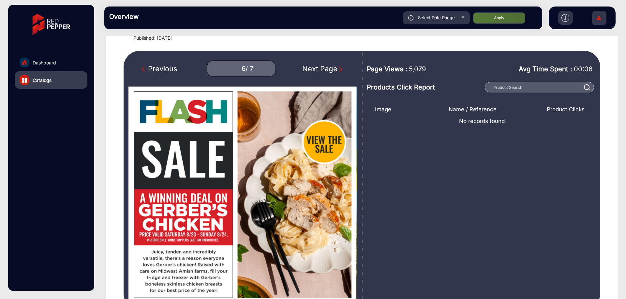
click at [340, 49] on img "Next Page" at bounding box center [340, 69] width 7 height 7
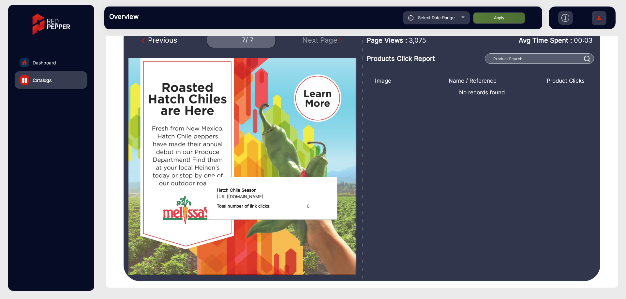
scroll to position [10, 0]
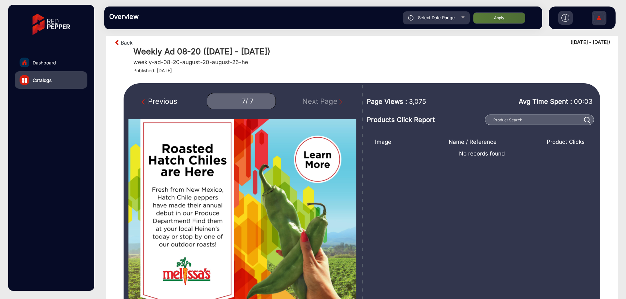
click at [141, 49] on img "Previous Page" at bounding box center [144, 102] width 7 height 7
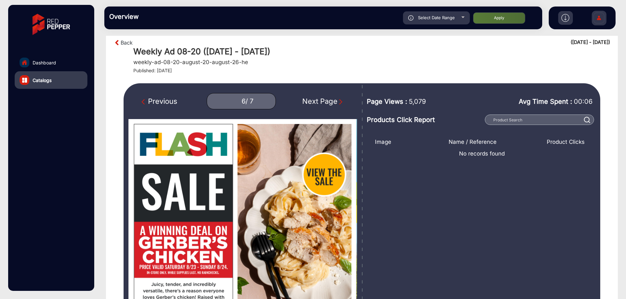
click at [146, 49] on img "Previous Page" at bounding box center [144, 102] width 7 height 7
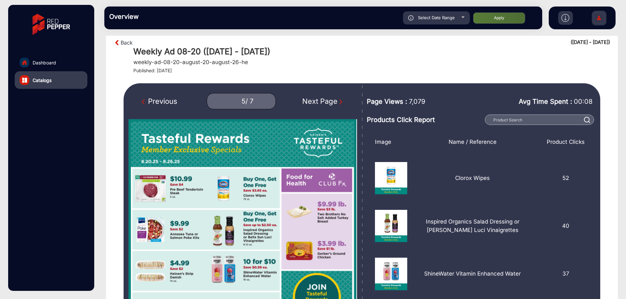
click at [146, 49] on img "Previous Page" at bounding box center [144, 102] width 7 height 7
type input "4"
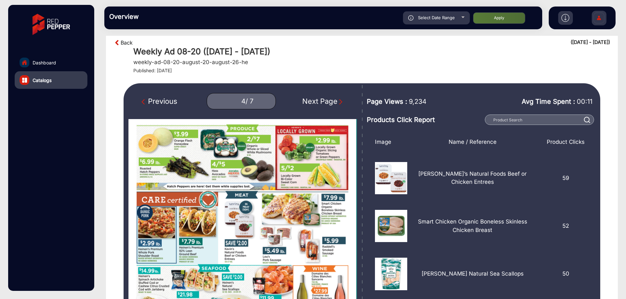
click at [125, 40] on link "Back" at bounding box center [127, 43] width 12 height 8
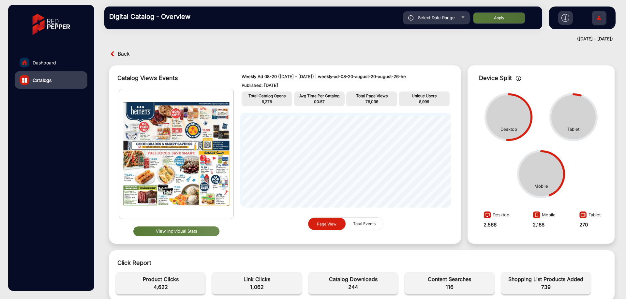
click at [446, 15] on span "Select Date Range" at bounding box center [436, 17] width 37 height 5
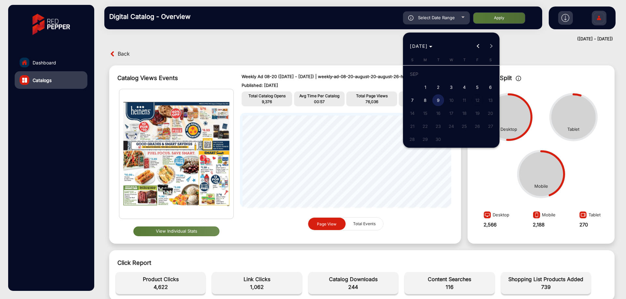
click at [341, 40] on div at bounding box center [313, 149] width 626 height 299
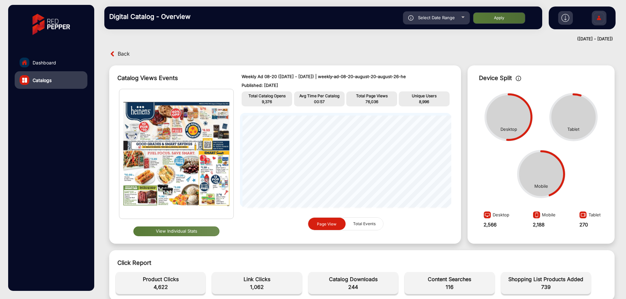
click at [436, 18] on span "Select Date Range" at bounding box center [436, 17] width 37 height 5
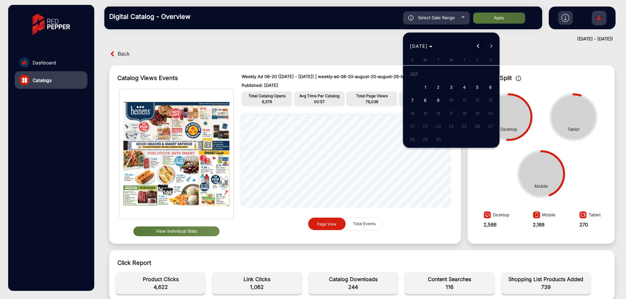
click at [477, 46] on button "Previous month" at bounding box center [477, 46] width 13 height 13
click at [439, 49] on span "26" at bounding box center [438, 128] width 12 height 12
type input "[DATE]"
click at [487, 44] on span "Next month" at bounding box center [490, 46] width 13 height 13
click at [438, 49] on span "2" at bounding box center [438, 87] width 12 height 12
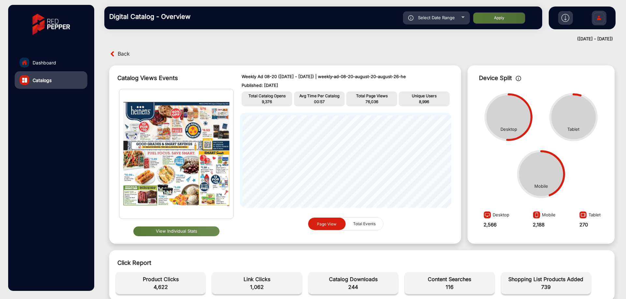
type input "[DATE]"
click at [488, 21] on button "Apply" at bounding box center [499, 17] width 52 height 11
click at [121, 49] on span "Back" at bounding box center [124, 54] width 12 height 10
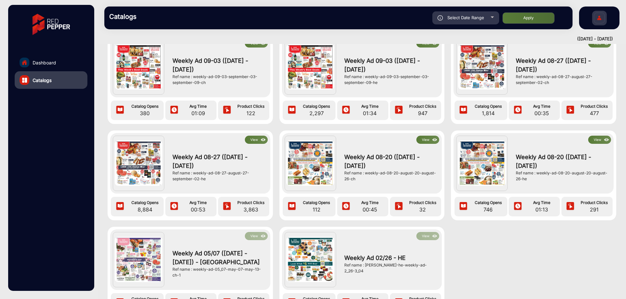
scroll to position [130, 0]
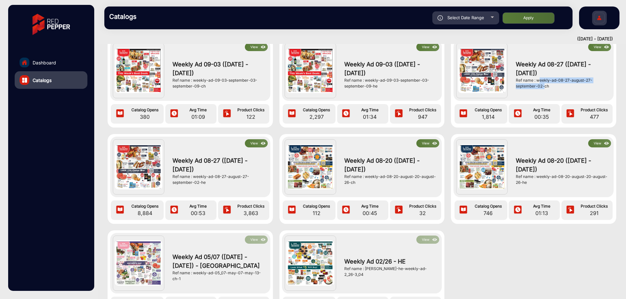
copy div "weekly-ad-08-27-august-27-september-02"
drag, startPoint x: 535, startPoint y: 80, endPoint x: 540, endPoint y: 88, distance: 9.3
click at [540, 49] on div "Ref name : weekly-ad-08-27-august-27-september-02-ch" at bounding box center [561, 84] width 92 height 12
click at [468, 18] on span "Select Date Range" at bounding box center [465, 17] width 37 height 5
type input "[DATE]"
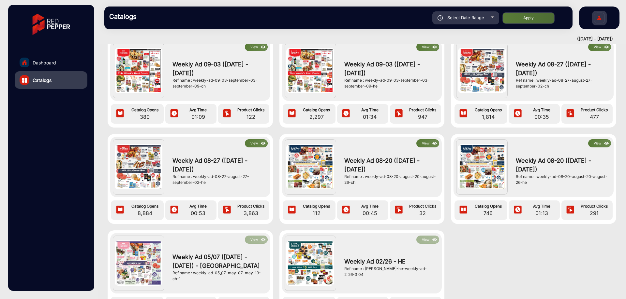
type input "[DATE]"
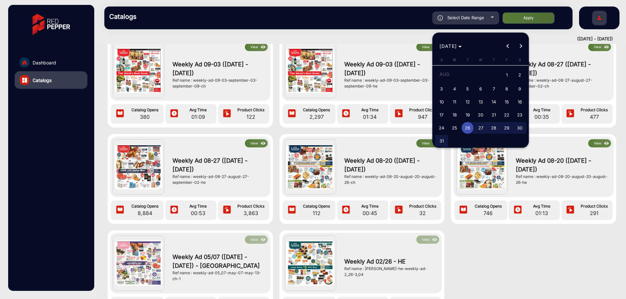
drag, startPoint x: 469, startPoint y: 113, endPoint x: 468, endPoint y: 117, distance: 3.8
click at [468, 49] on span "19" at bounding box center [467, 115] width 12 height 12
type input "[DATE]"
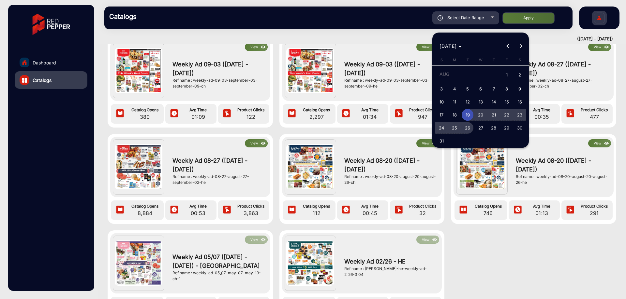
click at [465, 49] on span "26" at bounding box center [467, 128] width 12 height 12
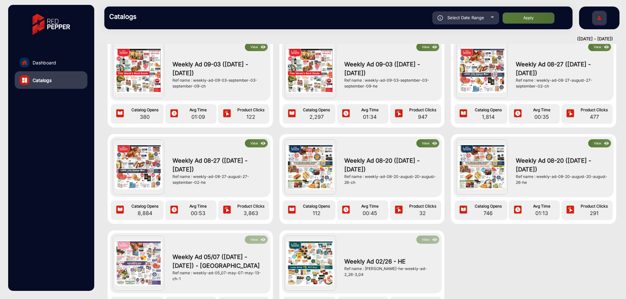
type input "[DATE]"
click at [487, 18] on div "Select Date Range" at bounding box center [465, 17] width 67 height 13
type input "[DATE]"
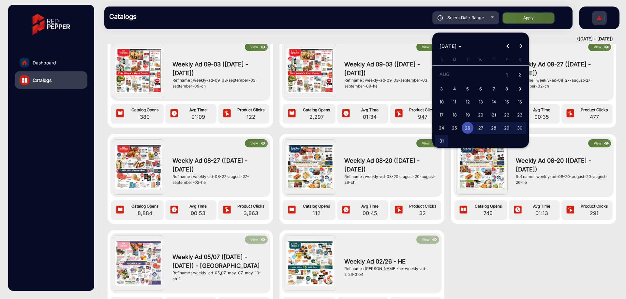
click at [470, 49] on span "19" at bounding box center [467, 115] width 12 height 12
type input "[DATE]"
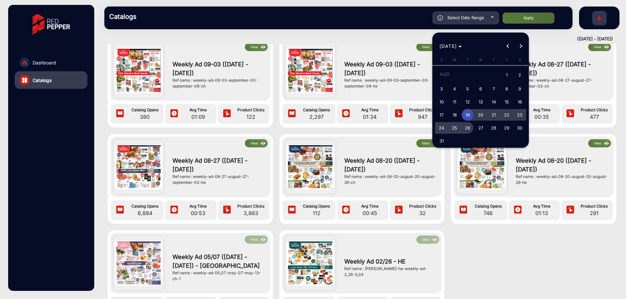
click at [469, 49] on span "26" at bounding box center [467, 128] width 12 height 12
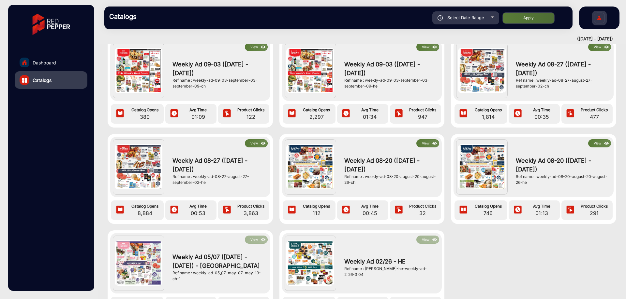
type input "[DATE]"
click at [487, 20] on div "Select Date Range" at bounding box center [465, 17] width 67 height 13
type input "[DATE]"
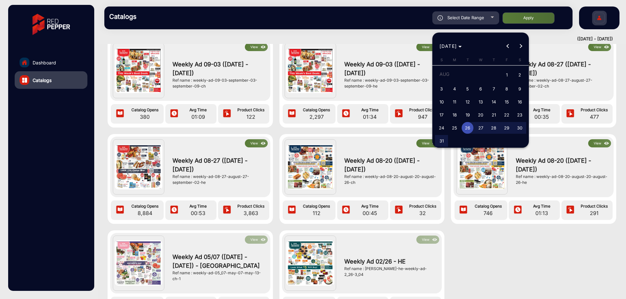
click at [515, 14] on div at bounding box center [313, 149] width 626 height 299
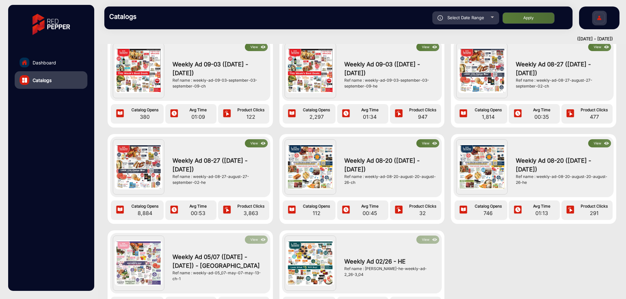
click at [517, 17] on button "Apply" at bounding box center [528, 17] width 52 height 11
click at [480, 17] on span "Select Date Range" at bounding box center [465, 17] width 37 height 5
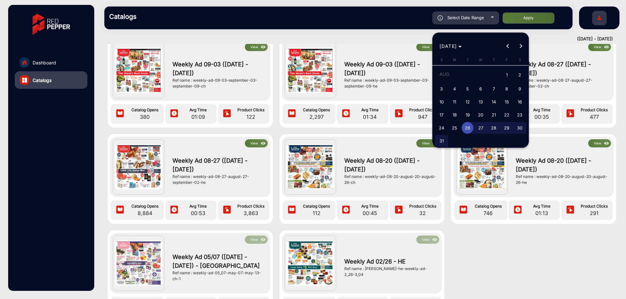
click at [468, 49] on span "26" at bounding box center [467, 128] width 12 height 12
click at [469, 49] on span "19" at bounding box center [467, 115] width 12 height 12
type input "[DATE]"
click at [522, 45] on span "Next month" at bounding box center [520, 46] width 13 height 13
click at [506, 44] on span "Previous month" at bounding box center [507, 46] width 13 height 13
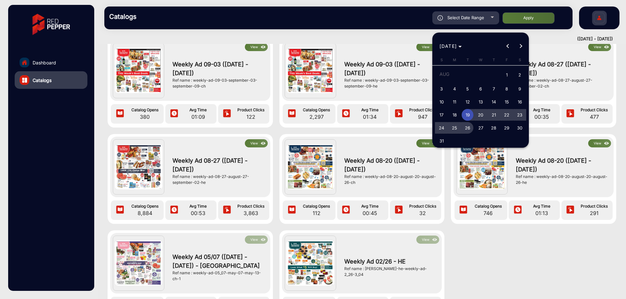
click at [466, 49] on span "26" at bounding box center [467, 128] width 12 height 12
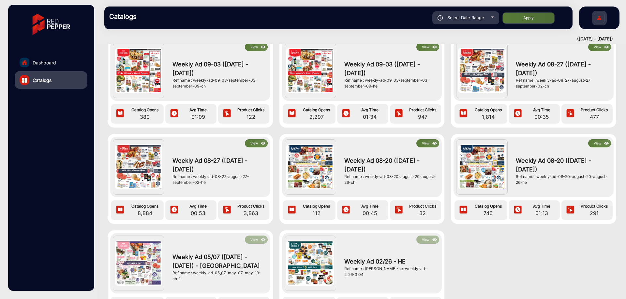
type input "[DATE]"
click at [528, 14] on button "Apply" at bounding box center [528, 17] width 52 height 11
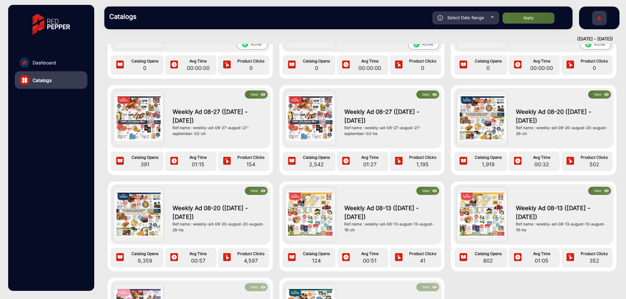
scroll to position [98, 0]
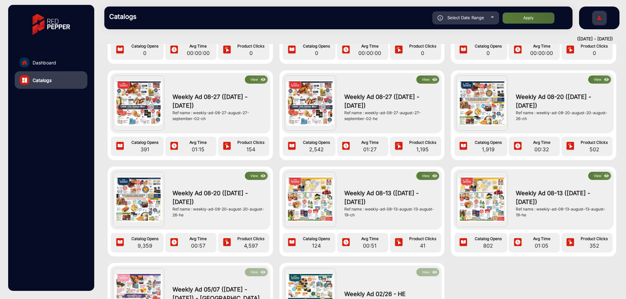
click at [482, 16] on span "Select Date Range" at bounding box center [465, 17] width 37 height 5
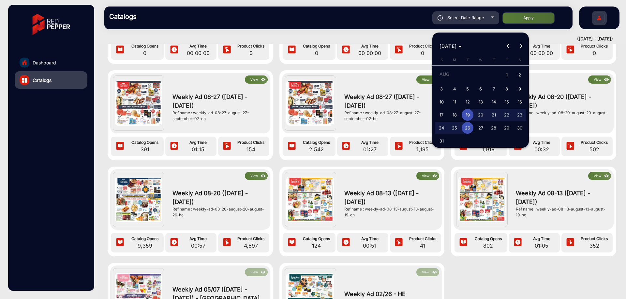
click at [466, 49] on span "12" at bounding box center [467, 102] width 12 height 12
type input "[DATE]"
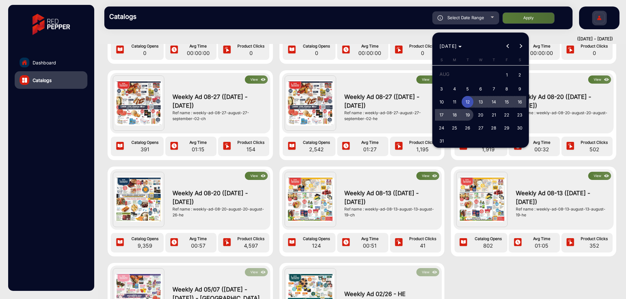
click at [465, 49] on span "19" at bounding box center [467, 115] width 12 height 12
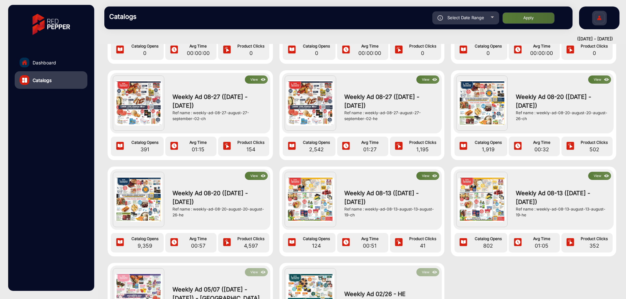
type input "[DATE]"
click at [523, 15] on button "Apply" at bounding box center [528, 17] width 52 height 11
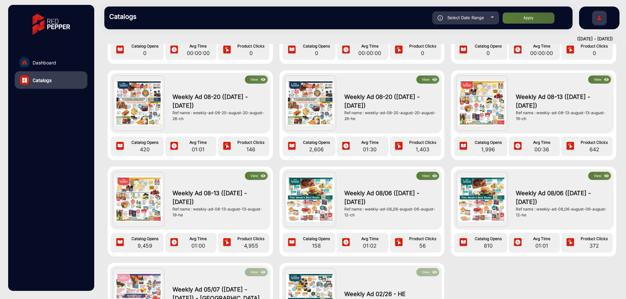
click at [257, 49] on button "View" at bounding box center [256, 176] width 23 height 8
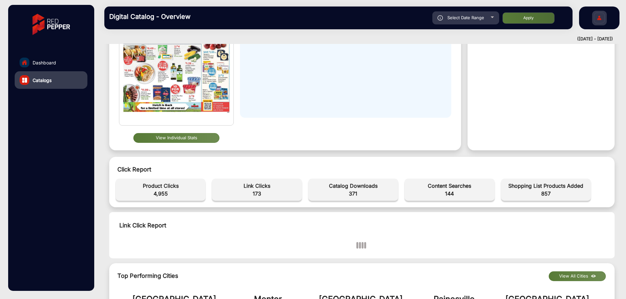
scroll to position [98, 0]
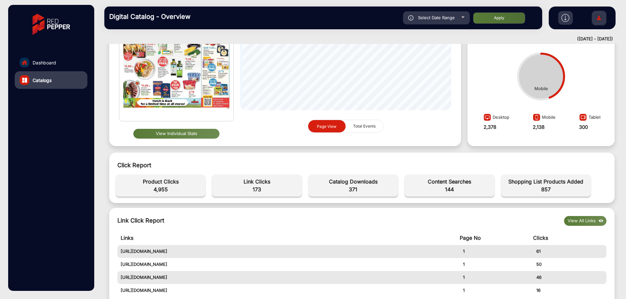
click at [189, 49] on button "View Individual Stats" at bounding box center [176, 134] width 86 height 10
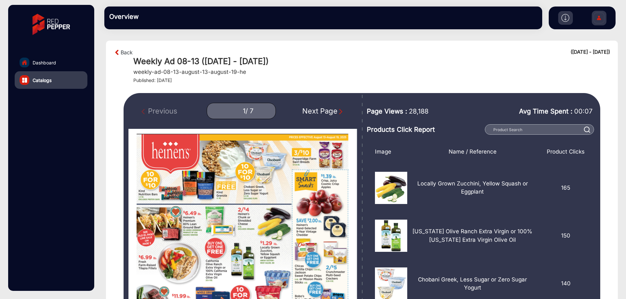
click at [342, 49] on img "Next Page" at bounding box center [340, 111] width 7 height 7
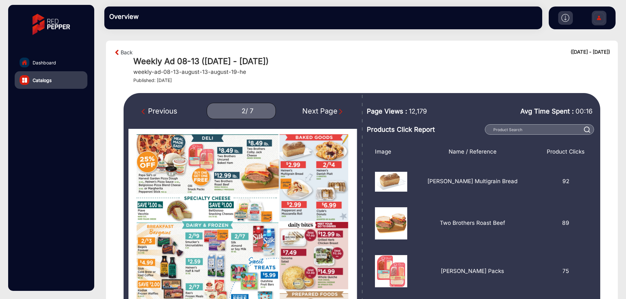
click at [342, 49] on img "Next Page" at bounding box center [340, 111] width 7 height 7
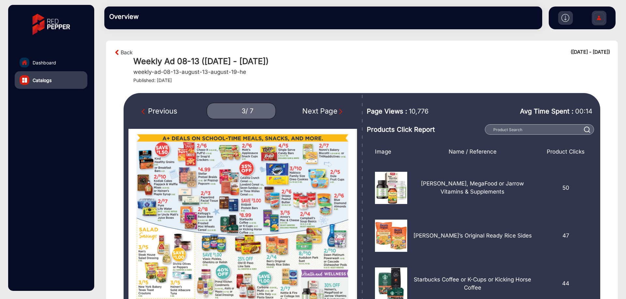
click at [342, 49] on img "Next Page" at bounding box center [340, 111] width 7 height 7
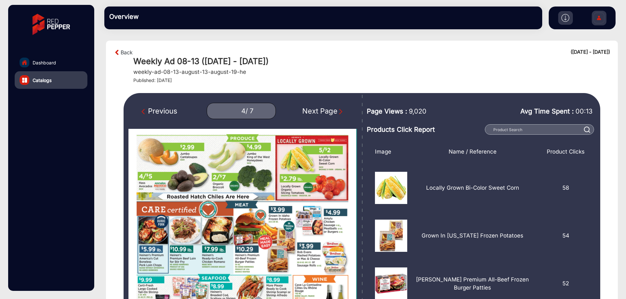
click at [342, 49] on img "Next Page" at bounding box center [340, 111] width 7 height 7
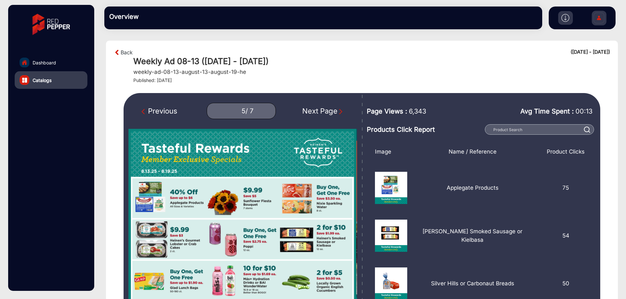
click at [335, 49] on div "Next Page" at bounding box center [323, 111] width 42 height 11
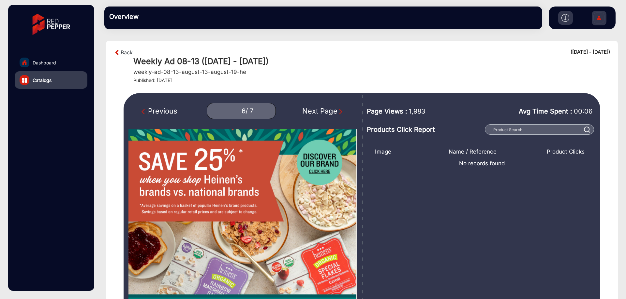
click at [338, 49] on img "Next Page" at bounding box center [340, 111] width 7 height 7
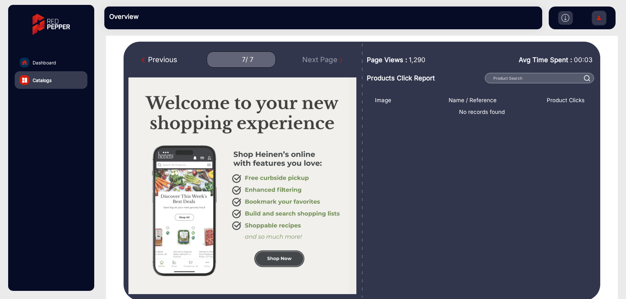
scroll to position [65, 0]
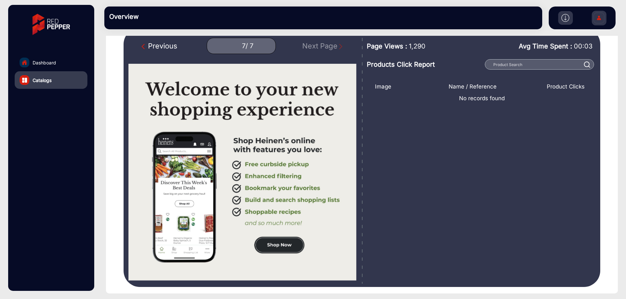
click at [142, 47] on img "Previous Page" at bounding box center [144, 46] width 7 height 7
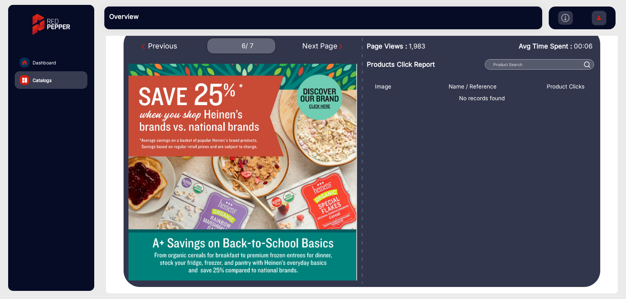
click at [338, 46] on img "Next Page" at bounding box center [340, 46] width 7 height 7
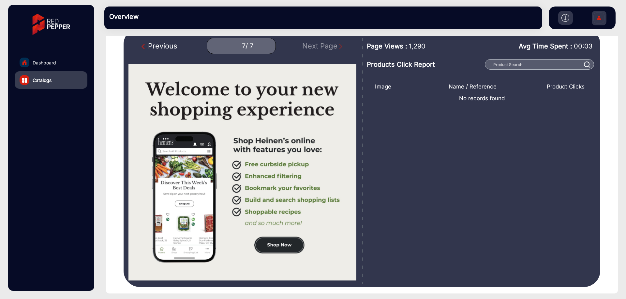
click at [142, 48] on img "Previous Page" at bounding box center [144, 46] width 7 height 7
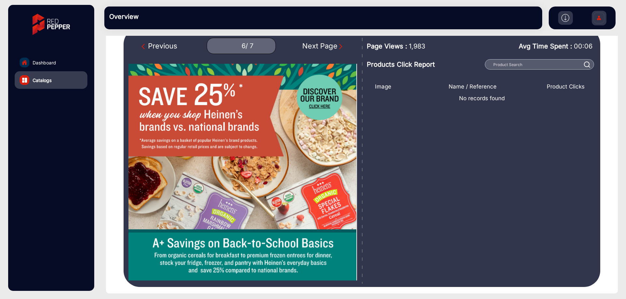
click at [141, 46] on img "Previous Page" at bounding box center [144, 46] width 7 height 7
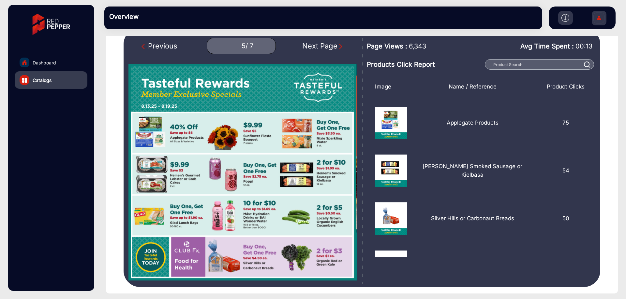
click at [143, 46] on img "Previous Page" at bounding box center [144, 46] width 7 height 7
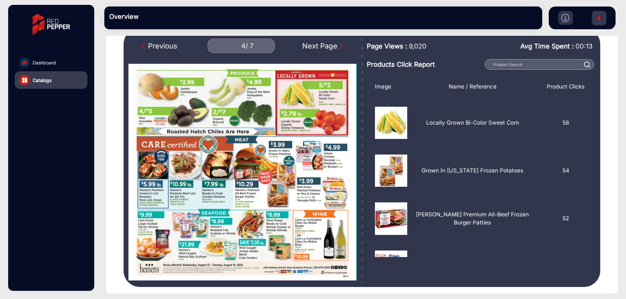
click at [143, 46] on img "Previous Page" at bounding box center [144, 46] width 7 height 7
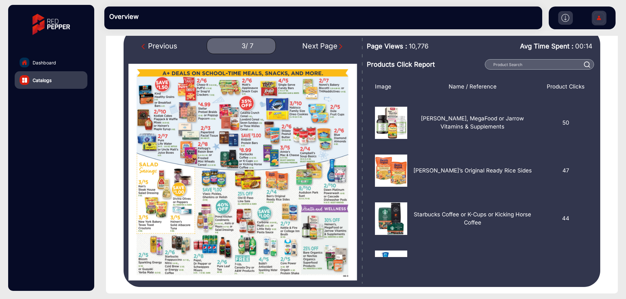
click at [143, 46] on img "Previous Page" at bounding box center [144, 46] width 7 height 7
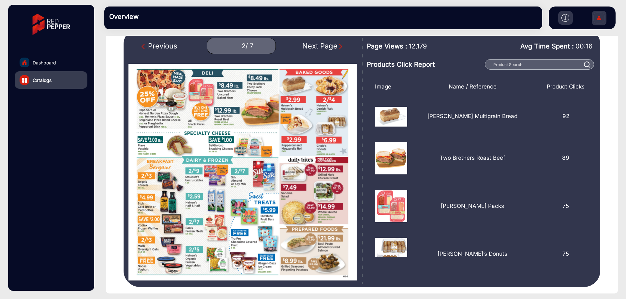
click at [143, 46] on img "Previous Page" at bounding box center [144, 46] width 7 height 7
type input "1"
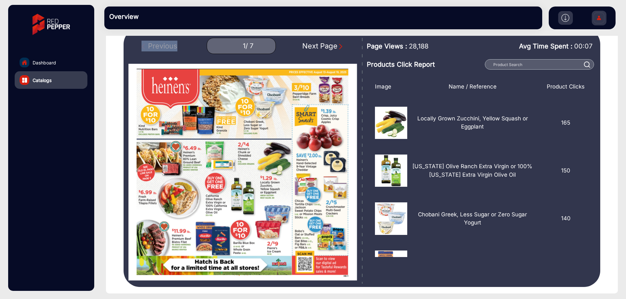
click at [143, 46] on div "Previous 1 / 7 Next Page" at bounding box center [242, 46] width 228 height 16
click at [62, 49] on link "Dashboard" at bounding box center [51, 63] width 73 height 18
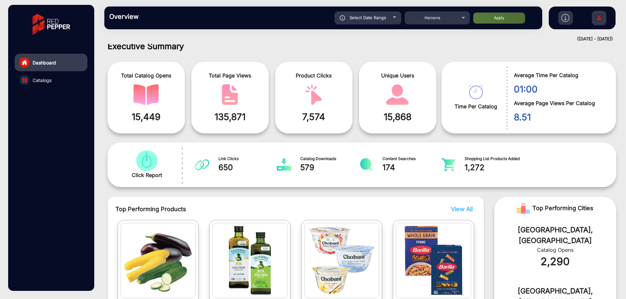
scroll to position [5, 0]
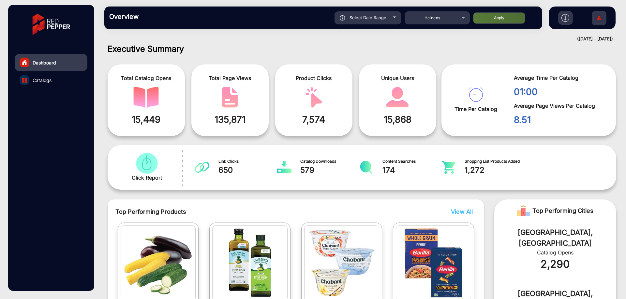
click at [65, 49] on link "Catalogs" at bounding box center [51, 80] width 73 height 18
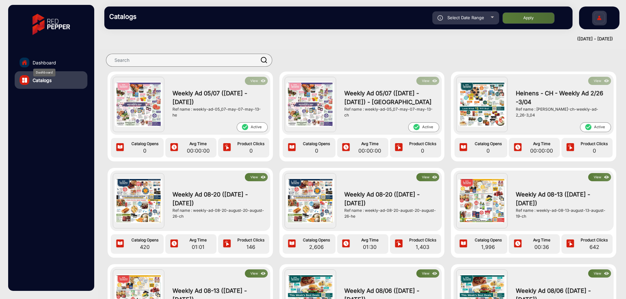
click at [50, 49] on span "Dashboard" at bounding box center [44, 62] width 23 height 7
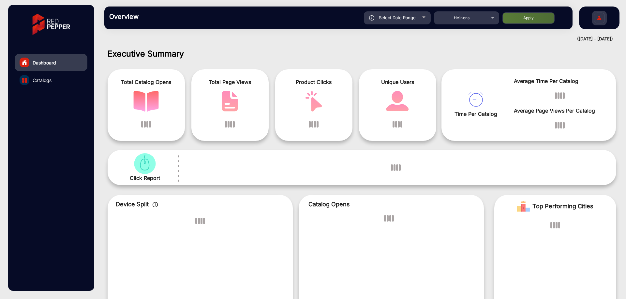
scroll to position [5, 0]
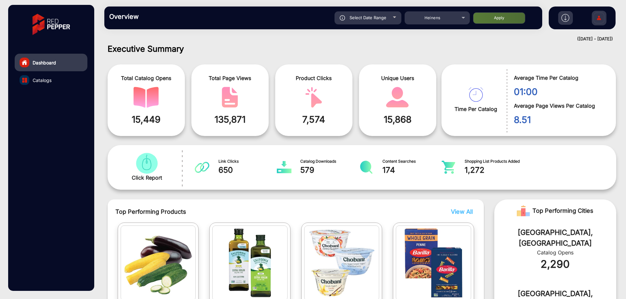
click at [60, 49] on link "Catalogs" at bounding box center [51, 80] width 73 height 18
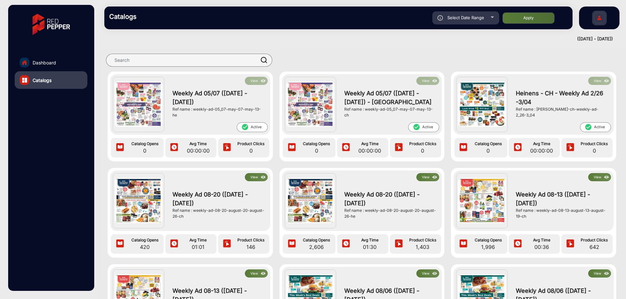
click at [465, 15] on span "Select Date Range" at bounding box center [465, 17] width 37 height 5
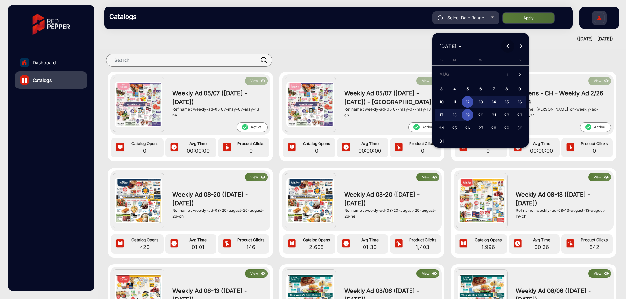
click at [507, 43] on span "Previous month" at bounding box center [507, 46] width 13 height 13
click at [505, 47] on span "Previous month" at bounding box center [507, 46] width 13 height 13
click at [520, 45] on button "Next month" at bounding box center [520, 46] width 13 height 13
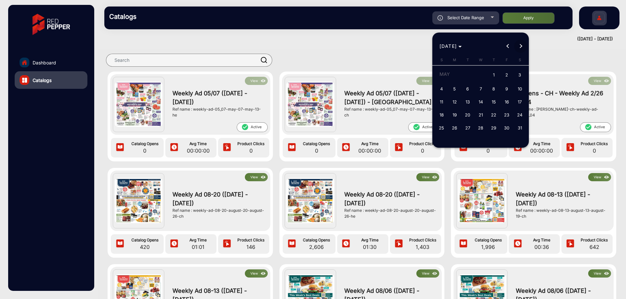
click at [520, 45] on button "Next month" at bounding box center [520, 46] width 13 height 13
click at [518, 46] on button "Next month" at bounding box center [520, 46] width 13 height 13
click at [506, 44] on span "Previous month" at bounding box center [507, 46] width 13 height 13
click at [517, 45] on span "Next month" at bounding box center [520, 46] width 13 height 13
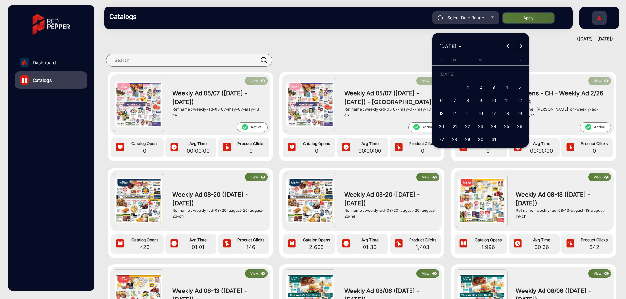
click at [517, 45] on span "Next month" at bounding box center [520, 46] width 13 height 13
click at [468, 49] on span "2" at bounding box center [467, 87] width 12 height 12
type input "[DATE]"
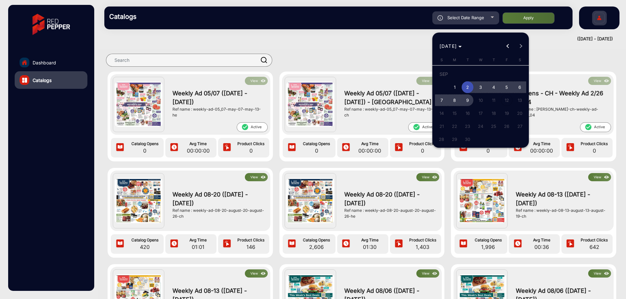
drag, startPoint x: 466, startPoint y: 100, endPoint x: 470, endPoint y: 102, distance: 4.4
click at [470, 49] on span "9" at bounding box center [467, 100] width 12 height 12
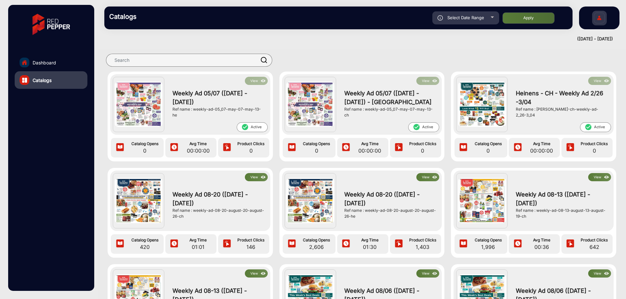
type input "[DATE]"
click at [515, 18] on button "Apply" at bounding box center [528, 17] width 52 height 11
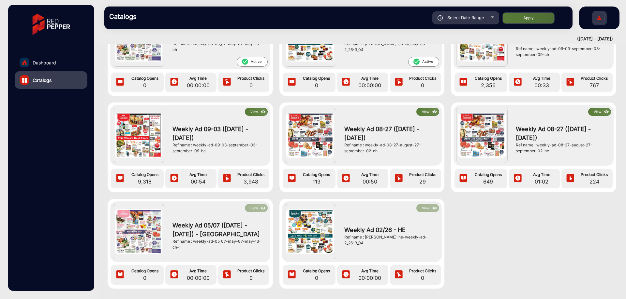
scroll to position [163, 0]
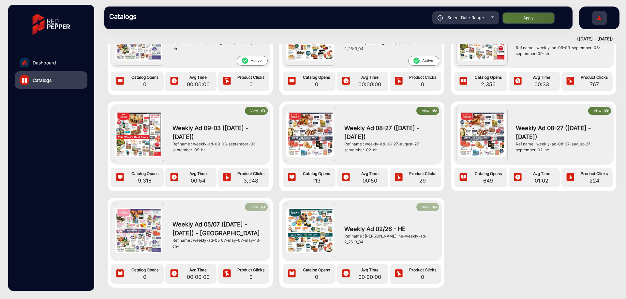
click at [254, 49] on button "View" at bounding box center [256, 111] width 23 height 8
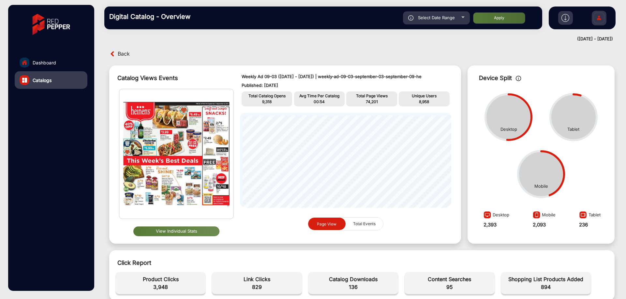
scroll to position [33, 0]
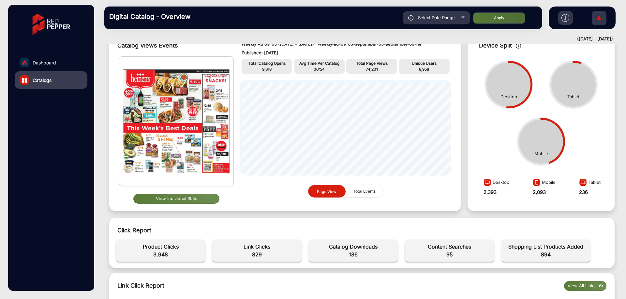
click at [175, 49] on button "View Individual Stats" at bounding box center [176, 199] width 86 height 10
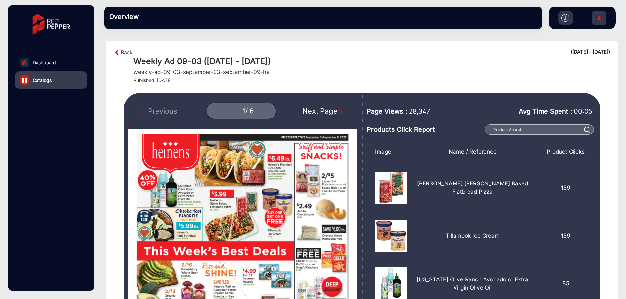
click at [338, 49] on img "Next Page" at bounding box center [340, 111] width 7 height 7
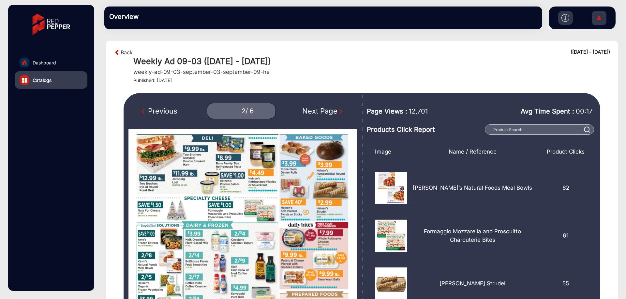
click at [338, 49] on img "Next Page" at bounding box center [340, 111] width 7 height 7
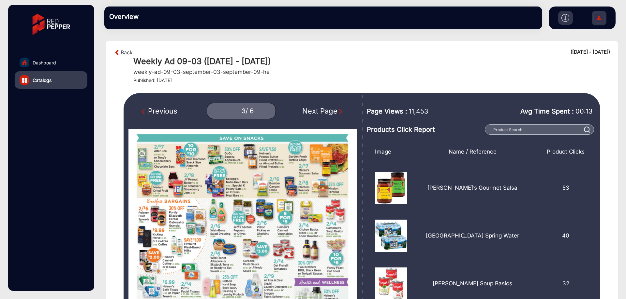
click at [338, 49] on img "Next Page" at bounding box center [340, 111] width 7 height 7
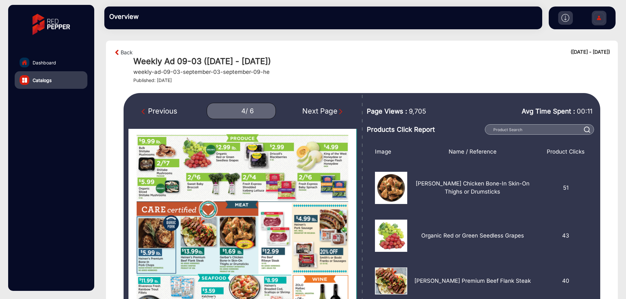
click at [338, 49] on img "Next Page" at bounding box center [340, 111] width 7 height 7
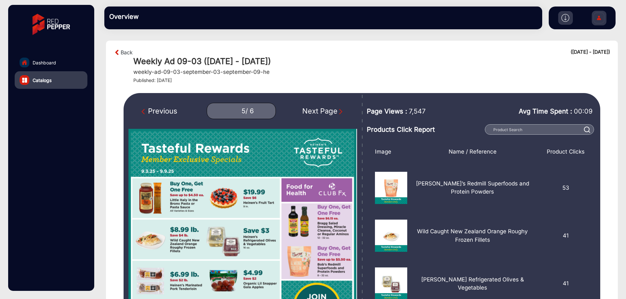
click at [338, 49] on img "Next Page" at bounding box center [340, 111] width 7 height 7
type input "6"
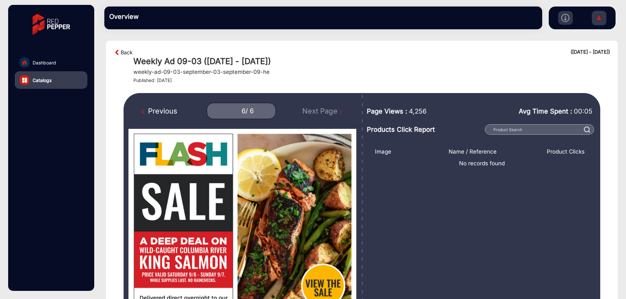
click at [124, 49] on link "Back" at bounding box center [127, 53] width 12 height 8
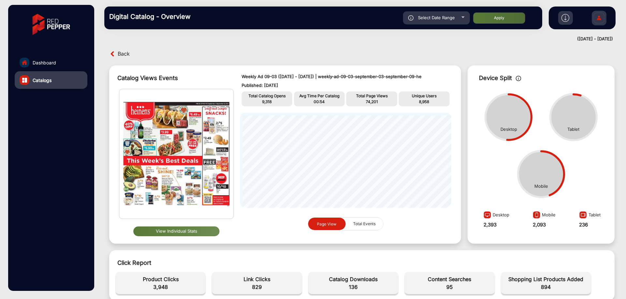
click at [123, 49] on span "Back" at bounding box center [124, 54] width 12 height 10
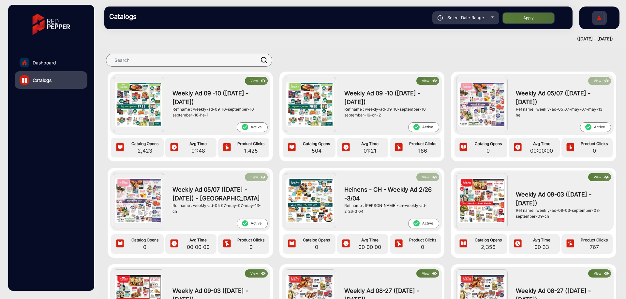
click at [474, 21] on div "Select Date Range" at bounding box center [465, 17] width 67 height 13
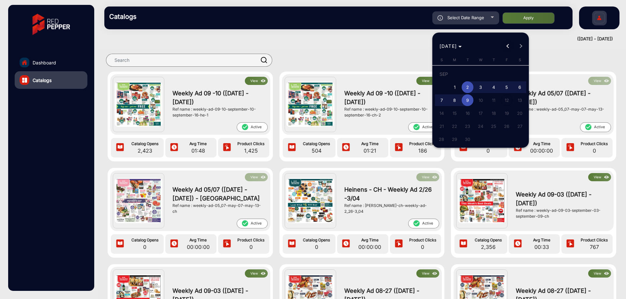
drag, startPoint x: 507, startPoint y: 41, endPoint x: 506, endPoint y: 45, distance: 4.7
click at [507, 41] on span "Previous month" at bounding box center [507, 46] width 13 height 13
click at [502, 49] on span "1" at bounding box center [506, 75] width 12 height 13
type input "[DATE]"
click at [507, 46] on button "Previous month" at bounding box center [507, 46] width 13 height 13
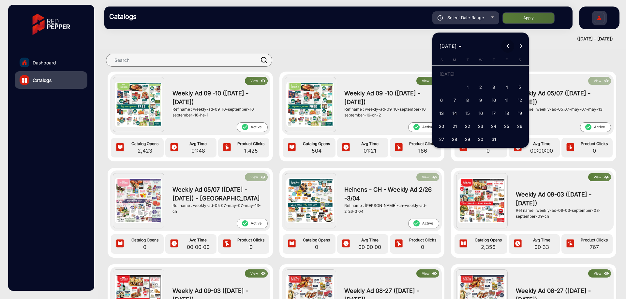
click at [507, 46] on button "Previous month" at bounding box center [507, 46] width 13 height 13
click at [521, 46] on button "Next month" at bounding box center [520, 46] width 13 height 13
drag, startPoint x: 468, startPoint y: 86, endPoint x: 506, endPoint y: 59, distance: 45.9
click at [469, 49] on span "1" at bounding box center [467, 87] width 12 height 12
type input "[DATE]"
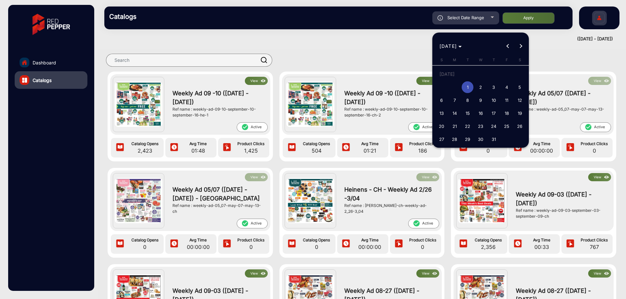
click at [521, 47] on span "Next month" at bounding box center [520, 46] width 13 height 13
click at [521, 47] on div "[DATE] [DATE]" at bounding box center [480, 46] width 93 height 13
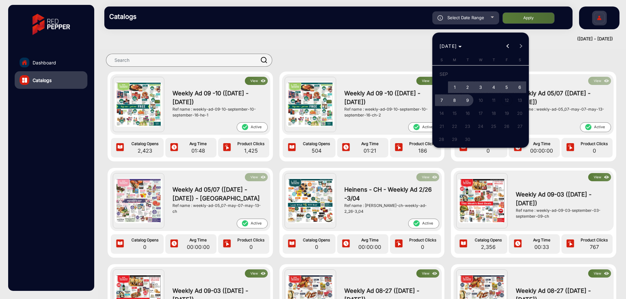
click at [470, 49] on span "9" at bounding box center [467, 100] width 12 height 12
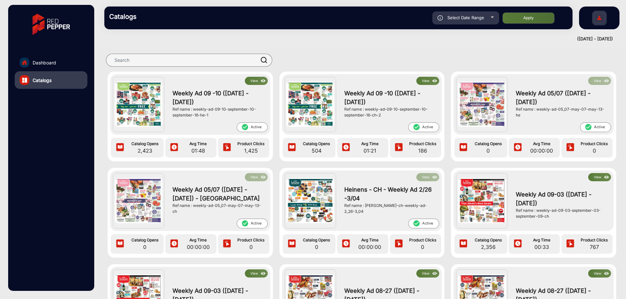
type input "[DATE]"
click at [542, 20] on button "Apply" at bounding box center [528, 17] width 52 height 11
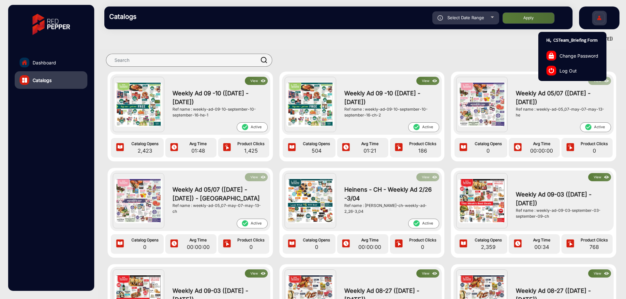
click at [605, 17] on img at bounding box center [599, 18] width 14 height 23
click at [604, 20] on img at bounding box center [599, 18] width 14 height 23
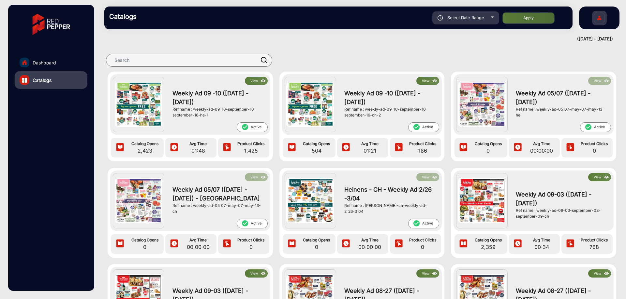
click at [429, 49] on div at bounding box center [362, 60] width 528 height 23
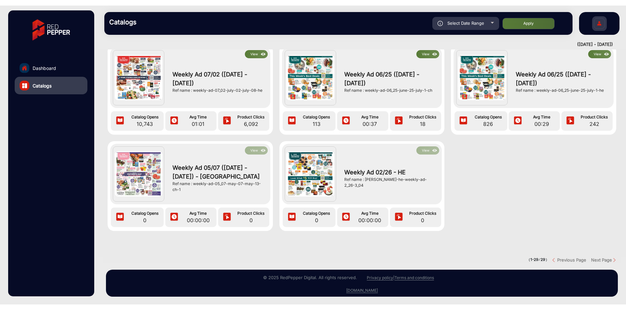
scroll to position [798, 0]
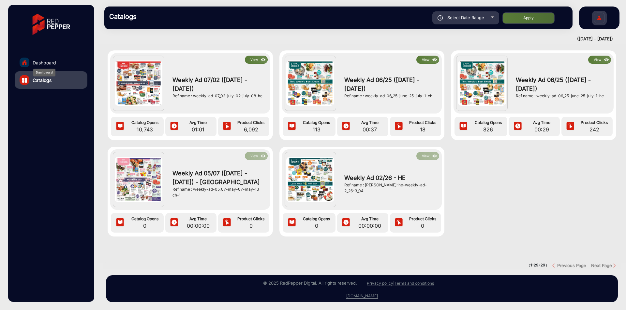
click at [49, 49] on span "Dashboard" at bounding box center [44, 62] width 23 height 7
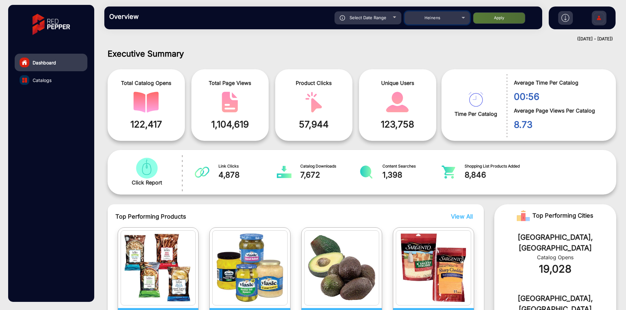
click at [435, 17] on span "Heinens" at bounding box center [432, 17] width 16 height 5
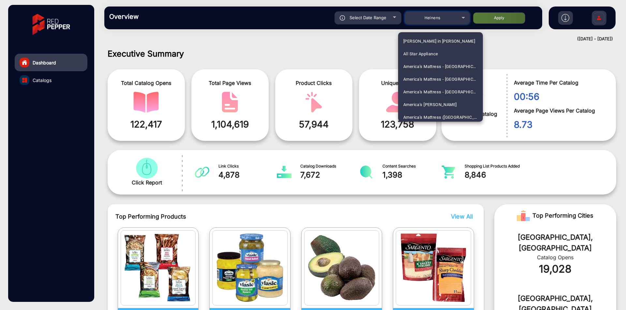
scroll to position [841, 0]
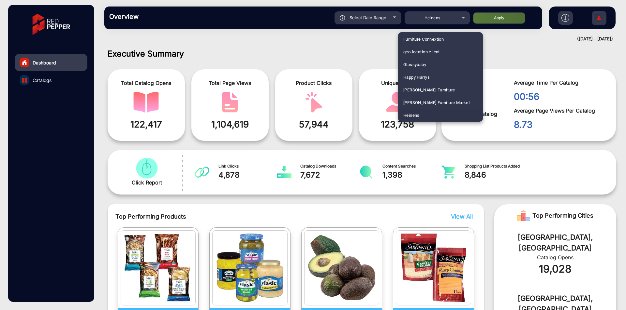
click at [375, 22] on div at bounding box center [313, 155] width 626 height 310
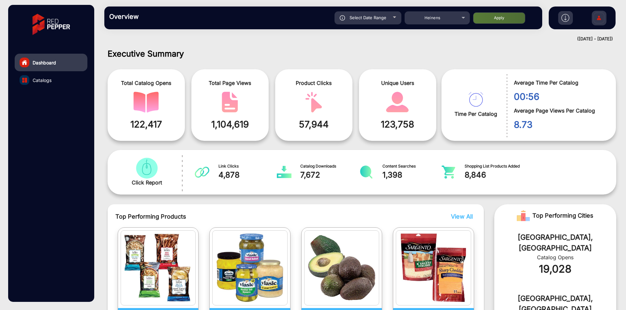
click at [381, 17] on span "Select Date Range" at bounding box center [367, 17] width 37 height 5
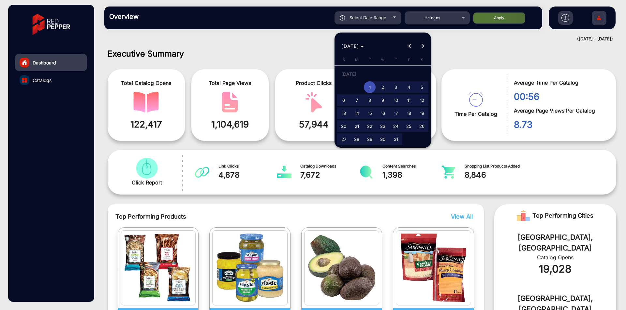
click at [387, 49] on span "16" at bounding box center [383, 114] width 12 height 12
type input "[DATE]"
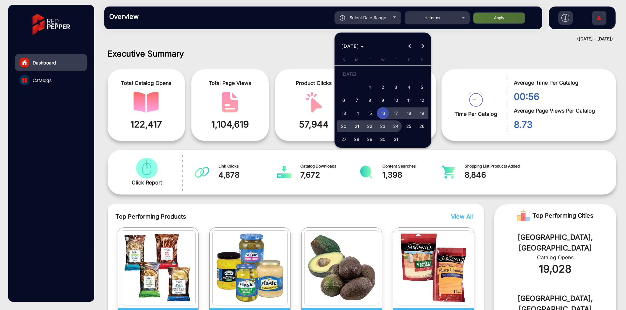
click at [399, 49] on span "24" at bounding box center [396, 127] width 12 height 12
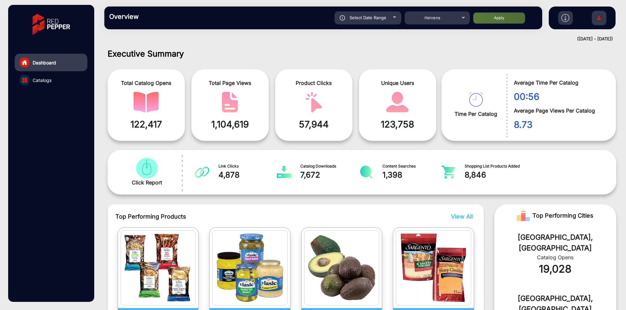
type input "[DATE]"
click at [496, 15] on button "Apply" at bounding box center [499, 17] width 52 height 11
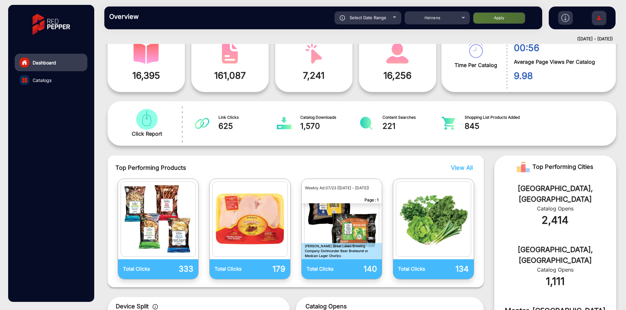
scroll to position [0, 0]
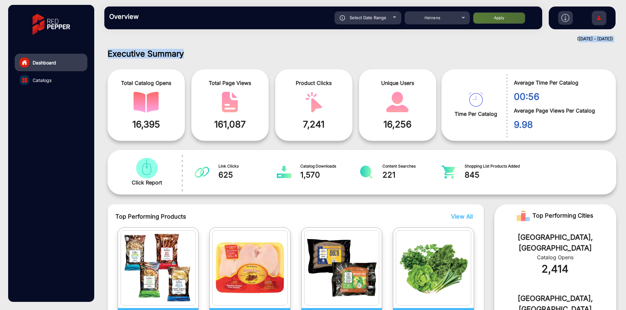
drag, startPoint x: 557, startPoint y: 39, endPoint x: 568, endPoint y: 39, distance: 10.4
click at [616, 41] on mat-drawer-content "Overview Reports Understand what makes your customers tick and learn how they a…" at bounding box center [362, 155] width 528 height 310
click at [538, 47] on div "Executive Summary Total Catalog Opens 16,395 Total Page Views 161,087 Product C…" at bounding box center [362, 177] width 528 height 267
click at [53, 49] on link "Catalogs" at bounding box center [51, 80] width 73 height 18
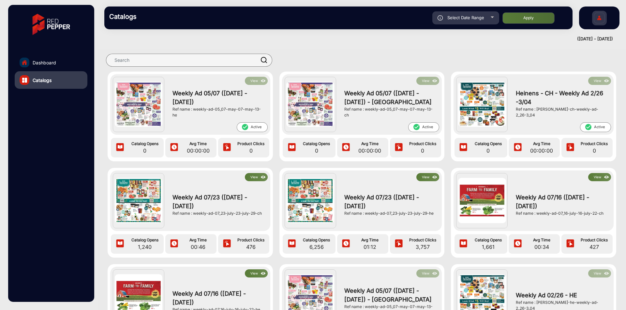
click at [468, 19] on span "Select Date Range" at bounding box center [465, 17] width 37 height 5
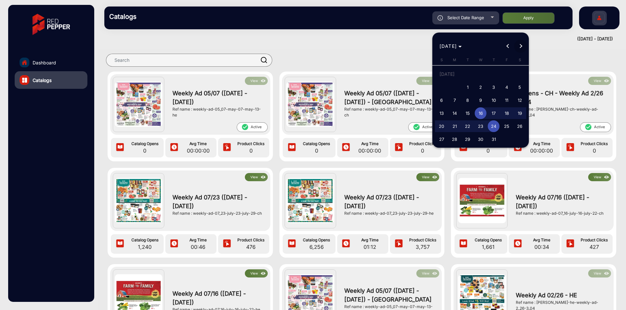
click at [516, 45] on span "Next month" at bounding box center [520, 46] width 13 height 13
click at [468, 49] on span "2" at bounding box center [467, 87] width 12 height 12
type input "[DATE]"
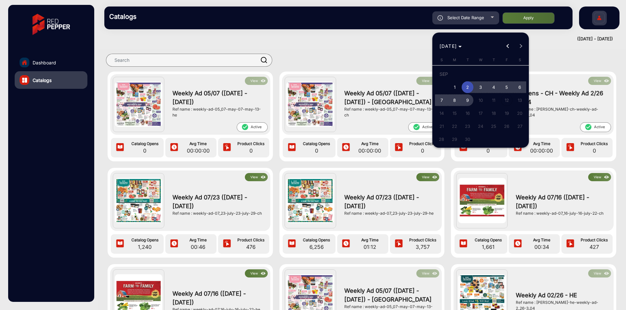
click at [468, 49] on span "9" at bounding box center [467, 100] width 12 height 12
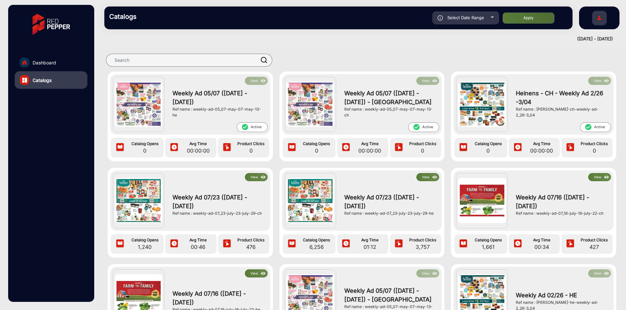
type input "[DATE]"
click at [525, 19] on button "Apply" at bounding box center [528, 17] width 52 height 11
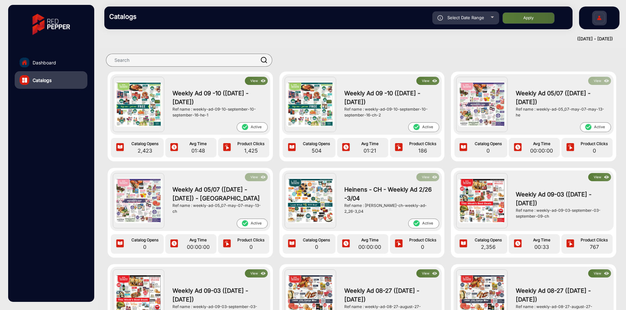
drag, startPoint x: 557, startPoint y: 37, endPoint x: 612, endPoint y: 41, distance: 55.2
click at [612, 41] on mat-drawer-content "Catalogs Select Date Range [DATE] [DATE] – [DATE] [DATE] Heinens Apply falsefal…" at bounding box center [362, 155] width 528 height 310
click at [352, 46] on div "View Weekly Ad 09 -10 ([DATE] - [DATE]) Ref name : weekly-ad-09-10-september-10…" at bounding box center [362, 177] width 528 height 267
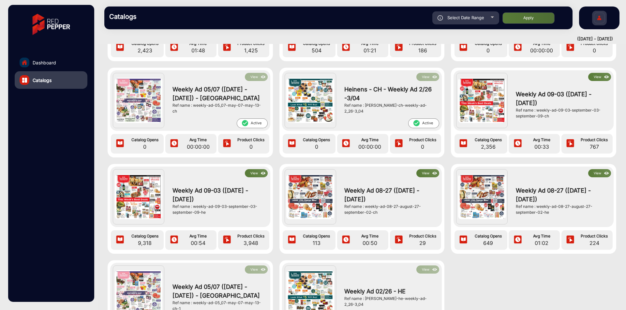
scroll to position [98, 0]
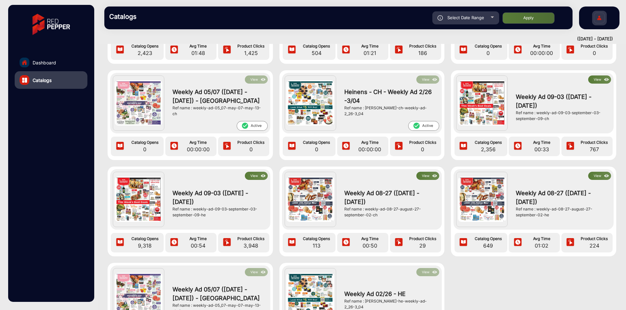
drag, startPoint x: 173, startPoint y: 207, endPoint x: 208, endPoint y: 216, distance: 36.2
click at [208, 49] on div "Ref name : weekly-ad-09-03-september-03-september-09-he" at bounding box center [218, 213] width 92 height 12
click at [215, 49] on div "Ref name : weekly-ad-09-03-september-03-september-09-he" at bounding box center [218, 213] width 92 height 12
click at [256, 49] on button "View" at bounding box center [256, 176] width 23 height 8
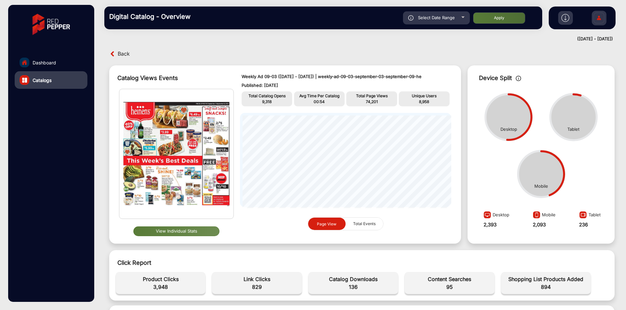
click at [181, 49] on button "View Individual Stats" at bounding box center [176, 232] width 86 height 10
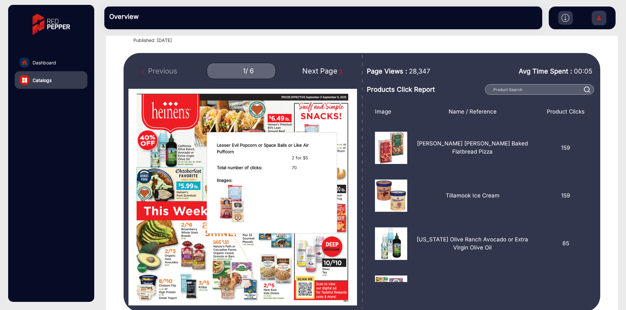
scroll to position [33, 0]
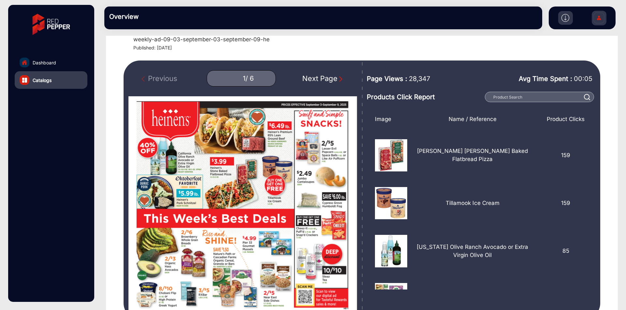
click at [340, 49] on img "Next Page" at bounding box center [340, 79] width 7 height 7
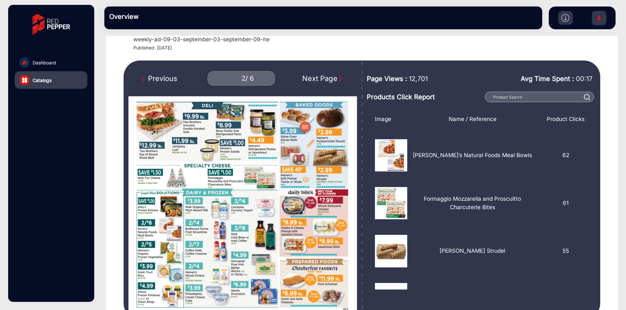
click at [340, 49] on img "Next Page" at bounding box center [340, 79] width 7 height 7
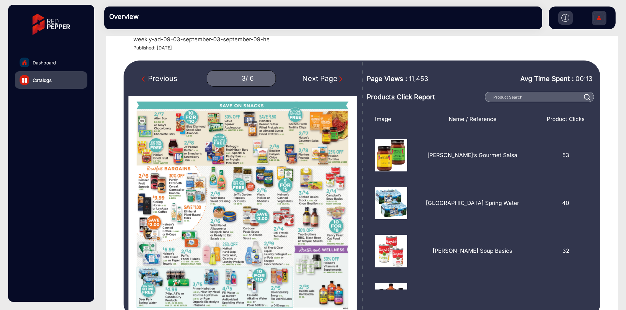
click at [340, 49] on img "Next Page" at bounding box center [340, 79] width 7 height 7
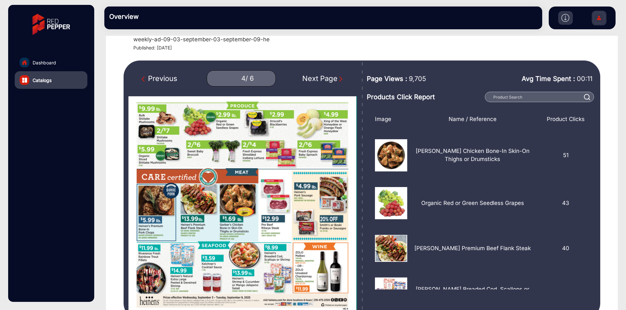
click at [340, 49] on img "Next Page" at bounding box center [340, 79] width 7 height 7
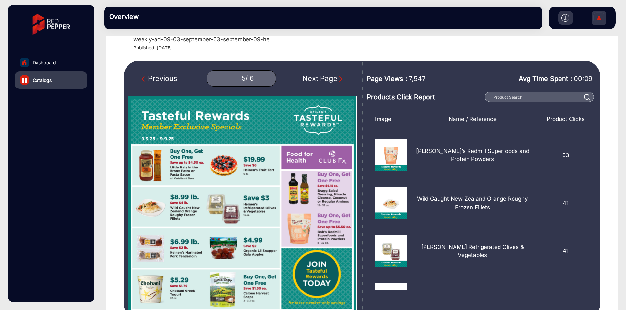
click at [340, 49] on img "Next Page" at bounding box center [340, 79] width 7 height 7
type input "6"
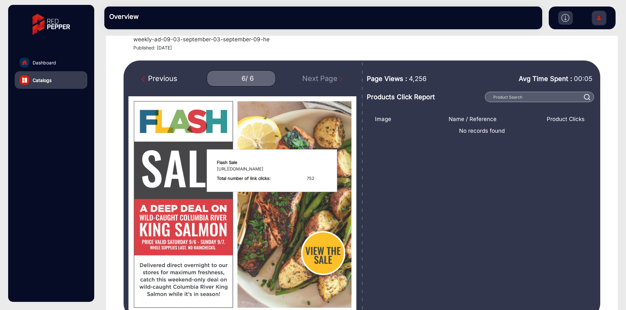
scroll to position [65, 0]
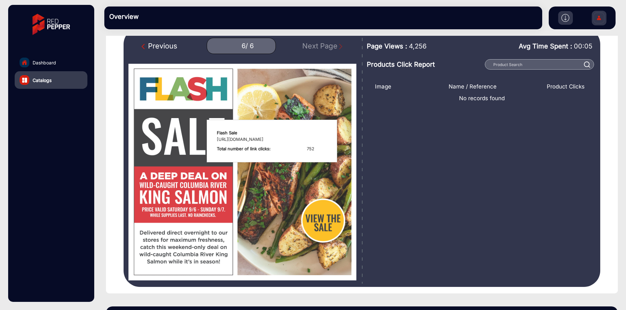
click at [224, 49] on div "NaN / 6" at bounding box center [243, 171] width 222 height 209
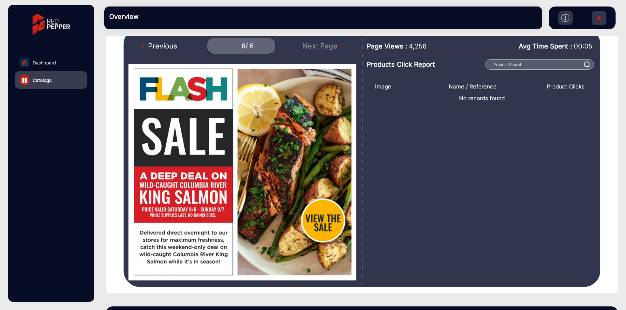
drag, startPoint x: 62, startPoint y: 96, endPoint x: 60, endPoint y: 90, distance: 6.4
click at [62, 49] on div "Dashboard Catalogs" at bounding box center [51, 153] width 86 height 297
click at [60, 49] on div "Dashboard Catalogs" at bounding box center [51, 153] width 86 height 297
click at [60, 49] on link "Catalogs" at bounding box center [51, 80] width 73 height 18
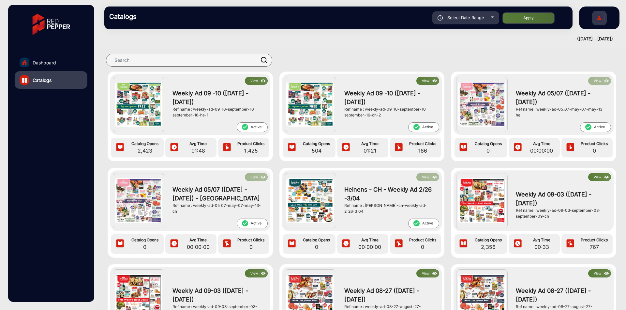
click at [469, 19] on span "Select Date Range" at bounding box center [465, 17] width 37 height 5
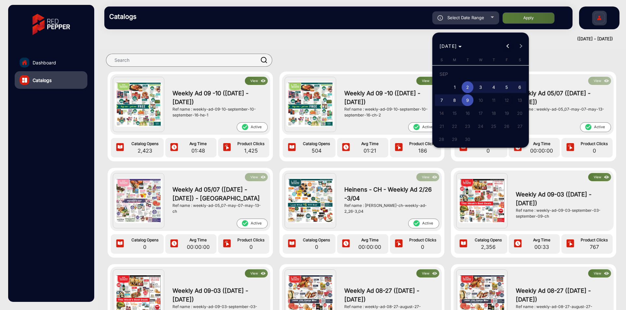
click at [509, 47] on button "Previous month" at bounding box center [507, 46] width 13 height 13
click at [465, 49] on span "26" at bounding box center [467, 128] width 12 height 12
type input "[DATE]"
click at [519, 44] on button "Next month" at bounding box center [520, 46] width 13 height 13
click at [470, 49] on span "2" at bounding box center [467, 87] width 12 height 12
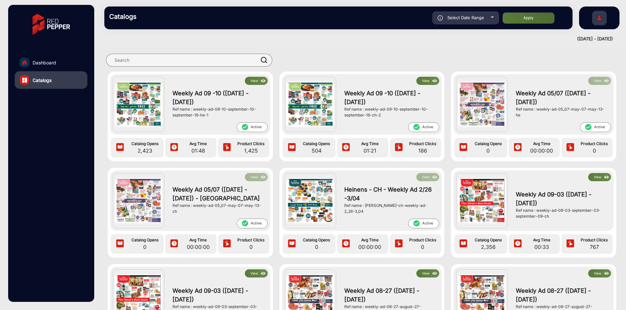
type input "[DATE]"
click at [544, 22] on button "Apply" at bounding box center [528, 17] width 52 height 11
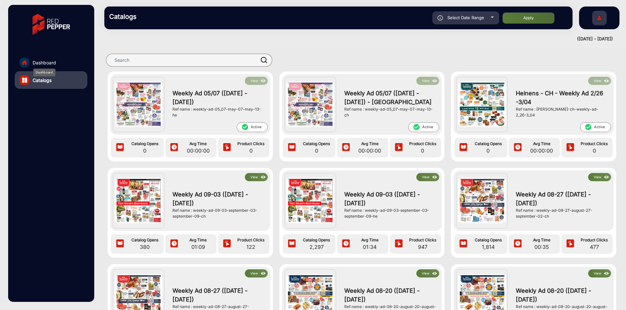
click at [55, 49] on span "Dashboard" at bounding box center [44, 62] width 23 height 7
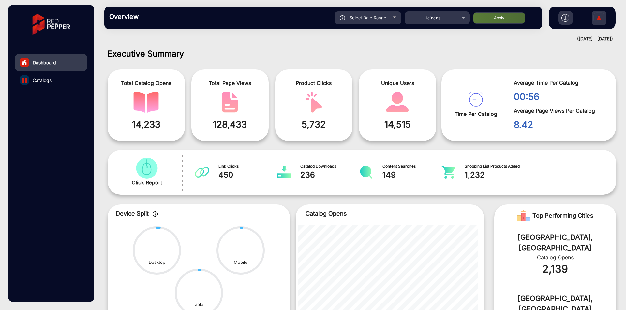
scroll to position [5, 0]
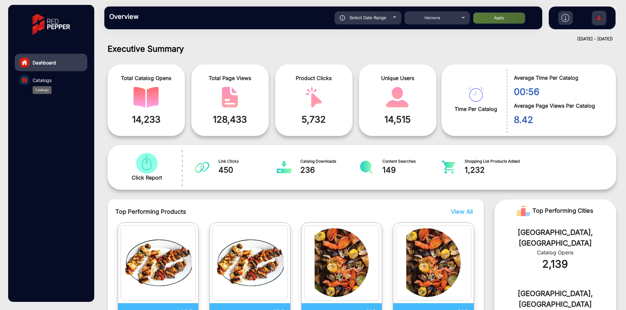
click at [51, 49] on span "Catalogs" at bounding box center [42, 80] width 19 height 7
